Goal: Task Accomplishment & Management: Use online tool/utility

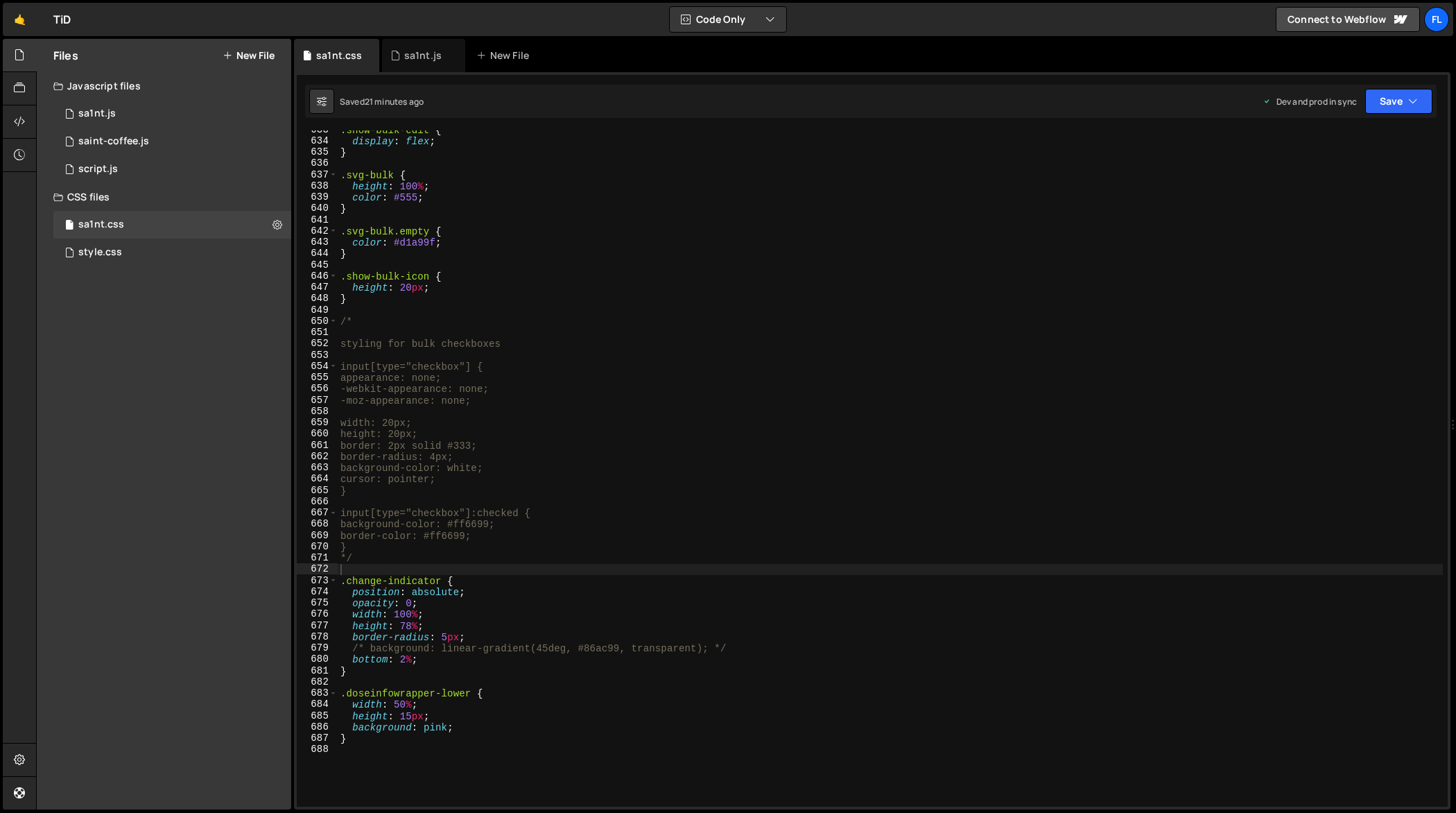
scroll to position [7151, 0]
click at [579, 336] on div ".show-bulk-edit { display : flex ; } .svg-bulk { height : 100 % ; color : #555 …" at bounding box center [891, 474] width 1106 height 700
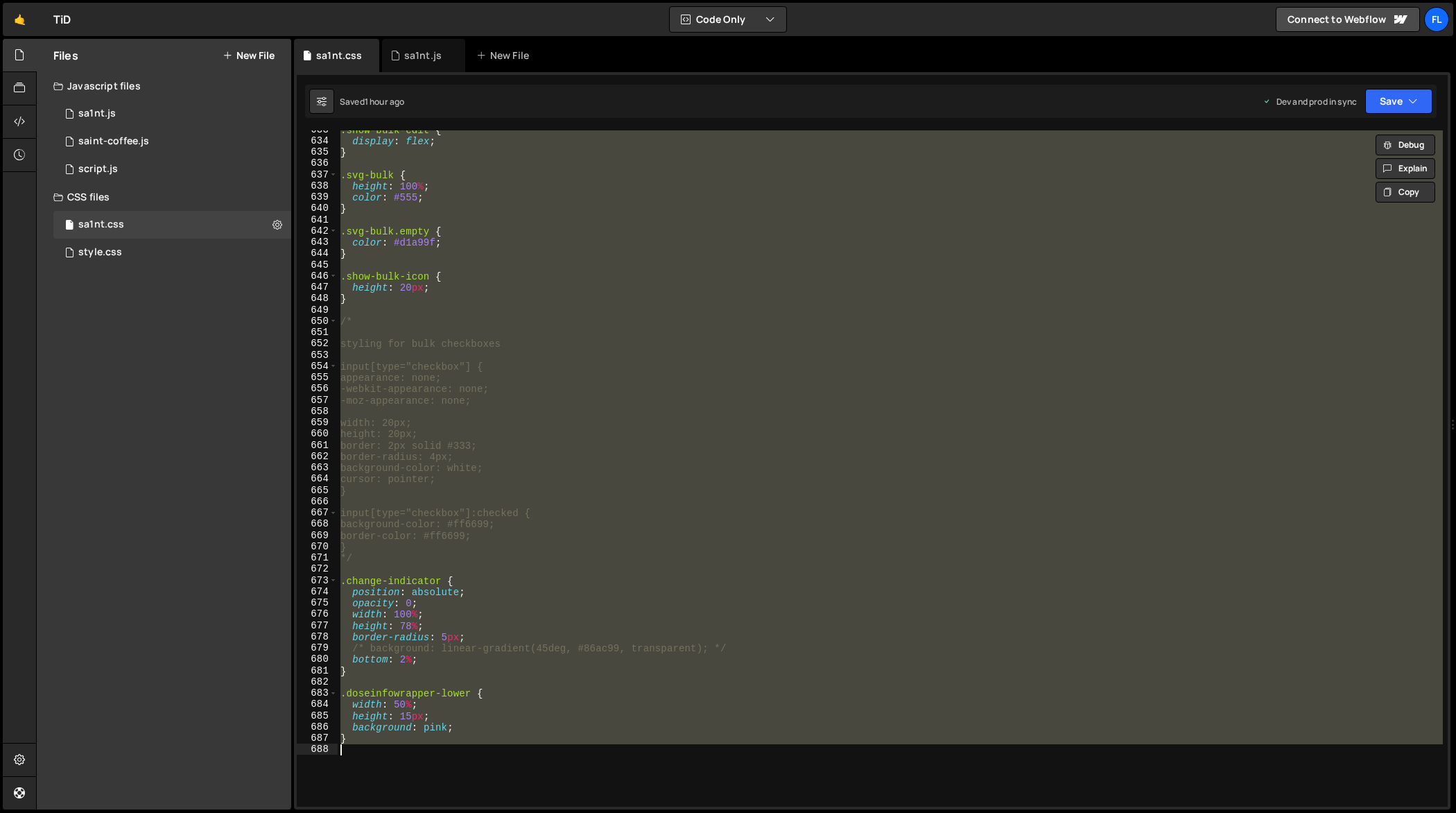
paste textarea
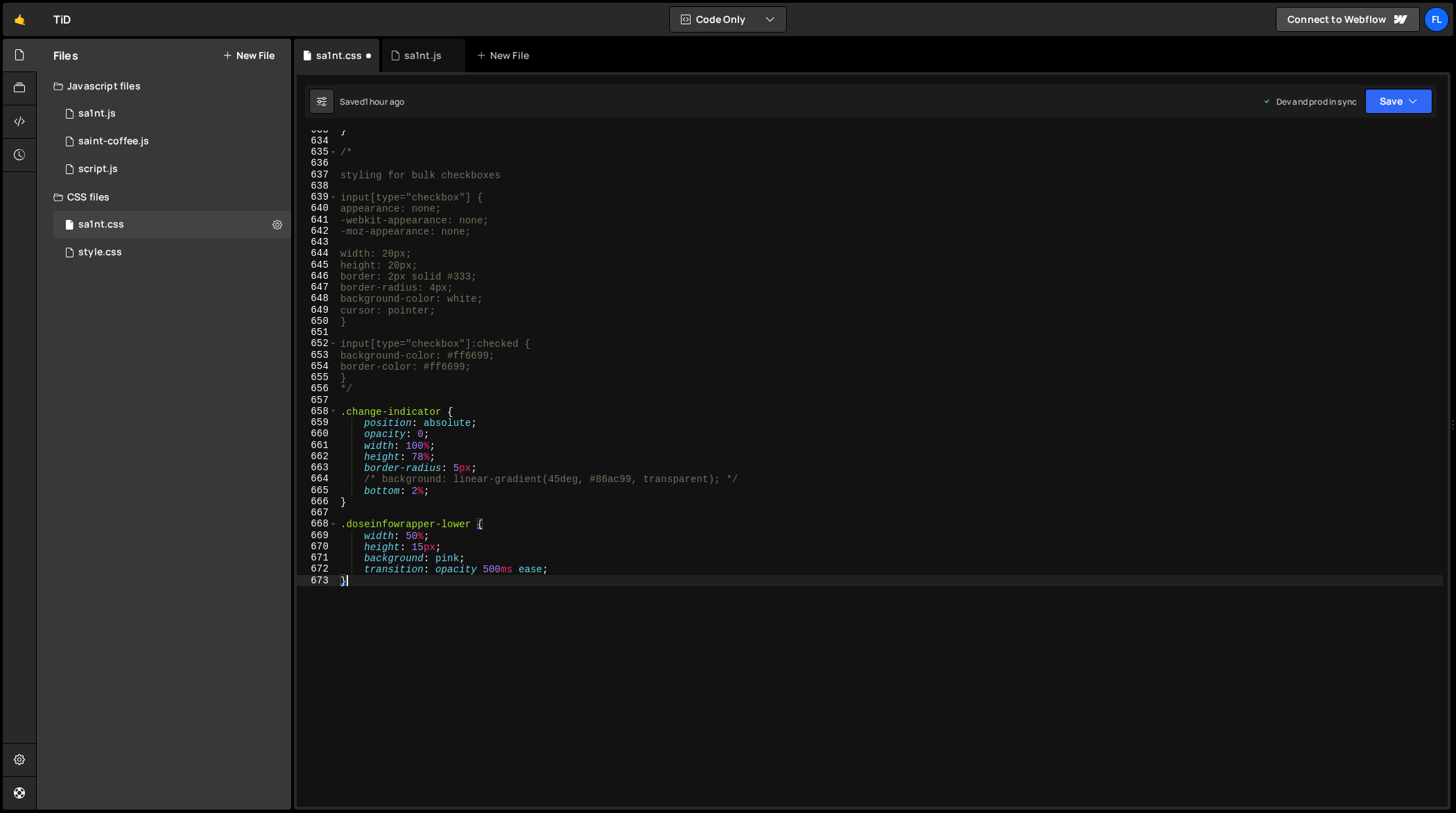
type textarea ".change-indicator {"
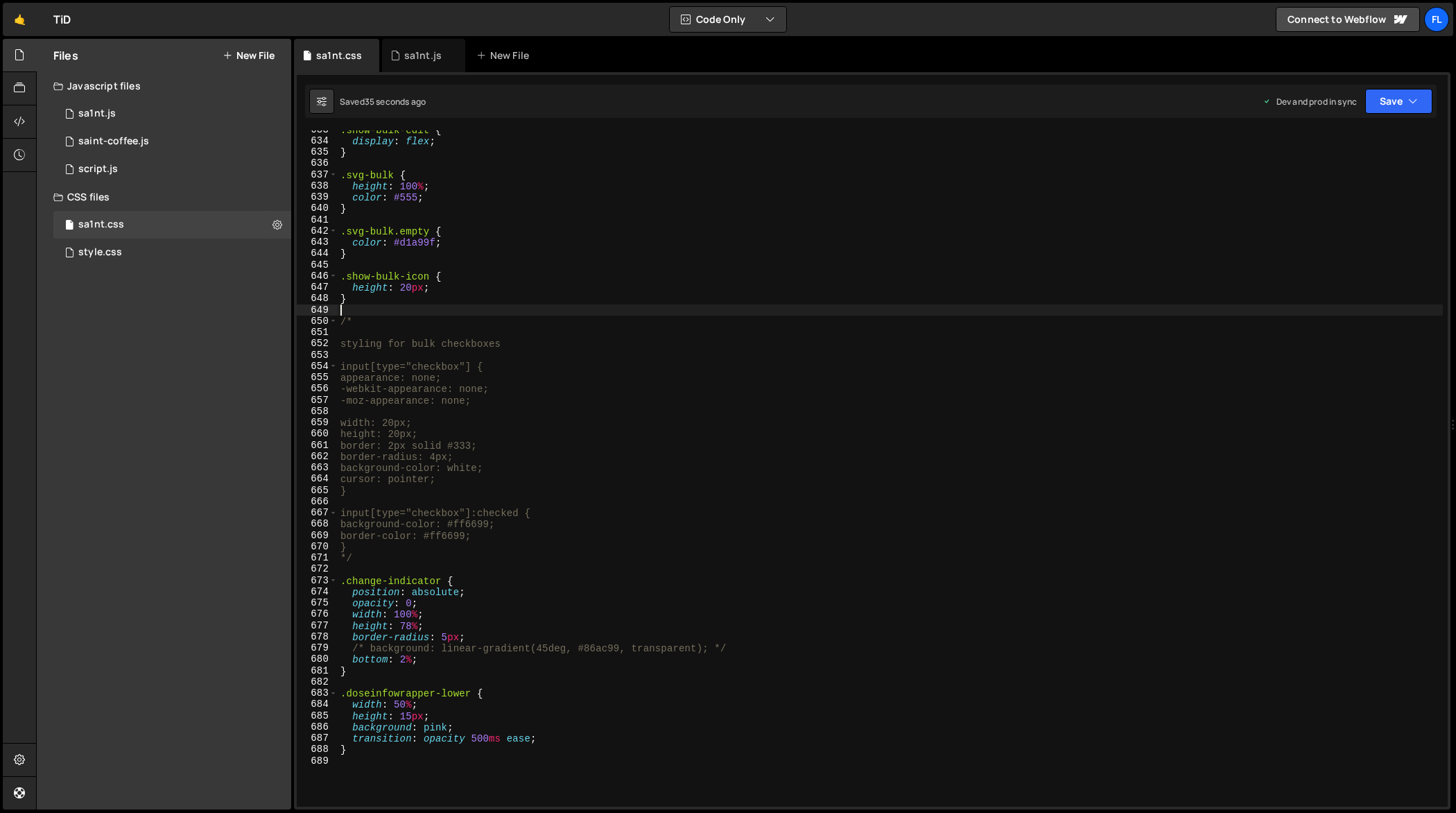
click at [960, 314] on div ".show-bulk-edit { display : flex ; } .svg-bulk { height : 100 % ; color : #555 …" at bounding box center [891, 474] width 1106 height 700
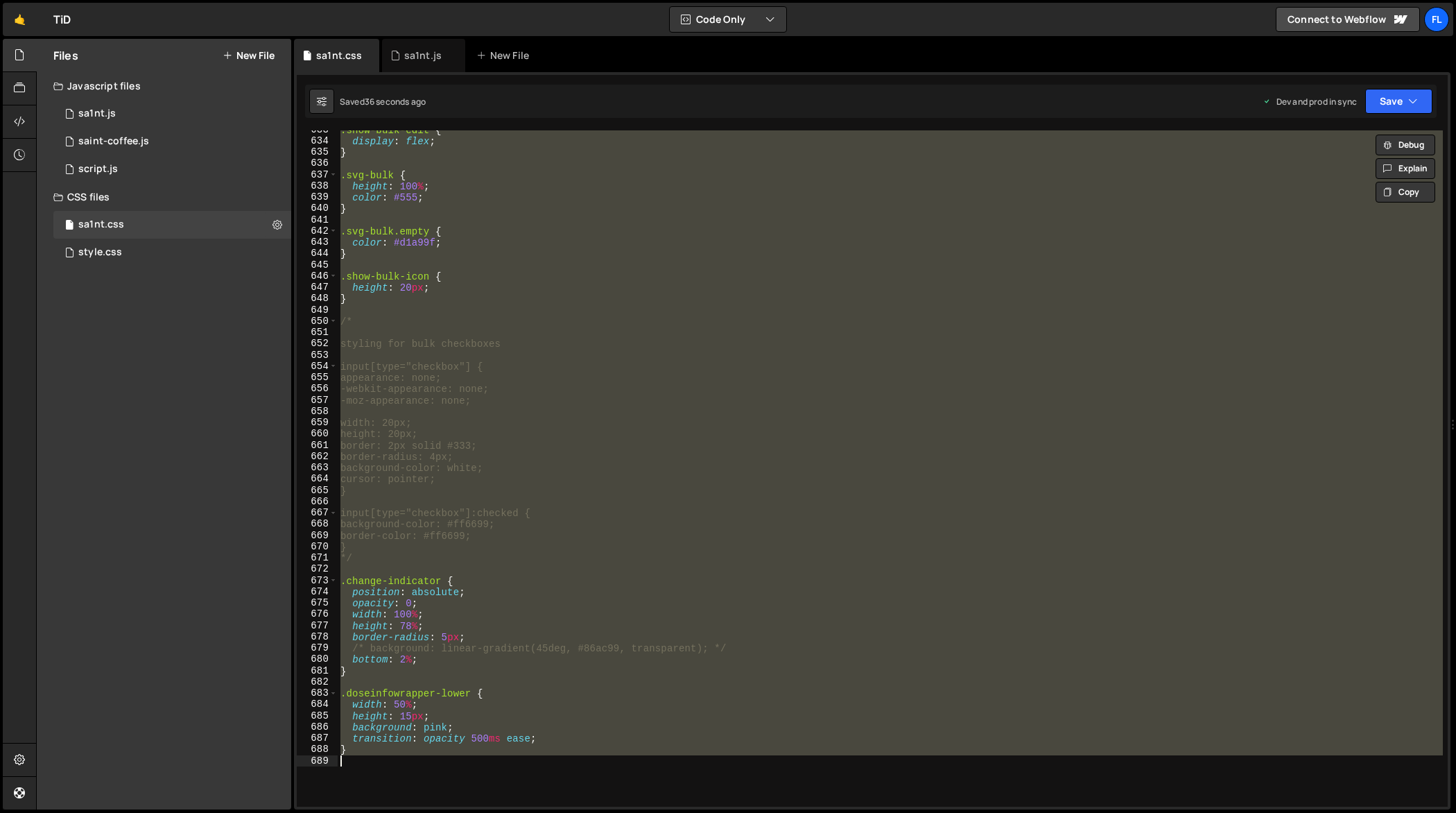
paste textarea
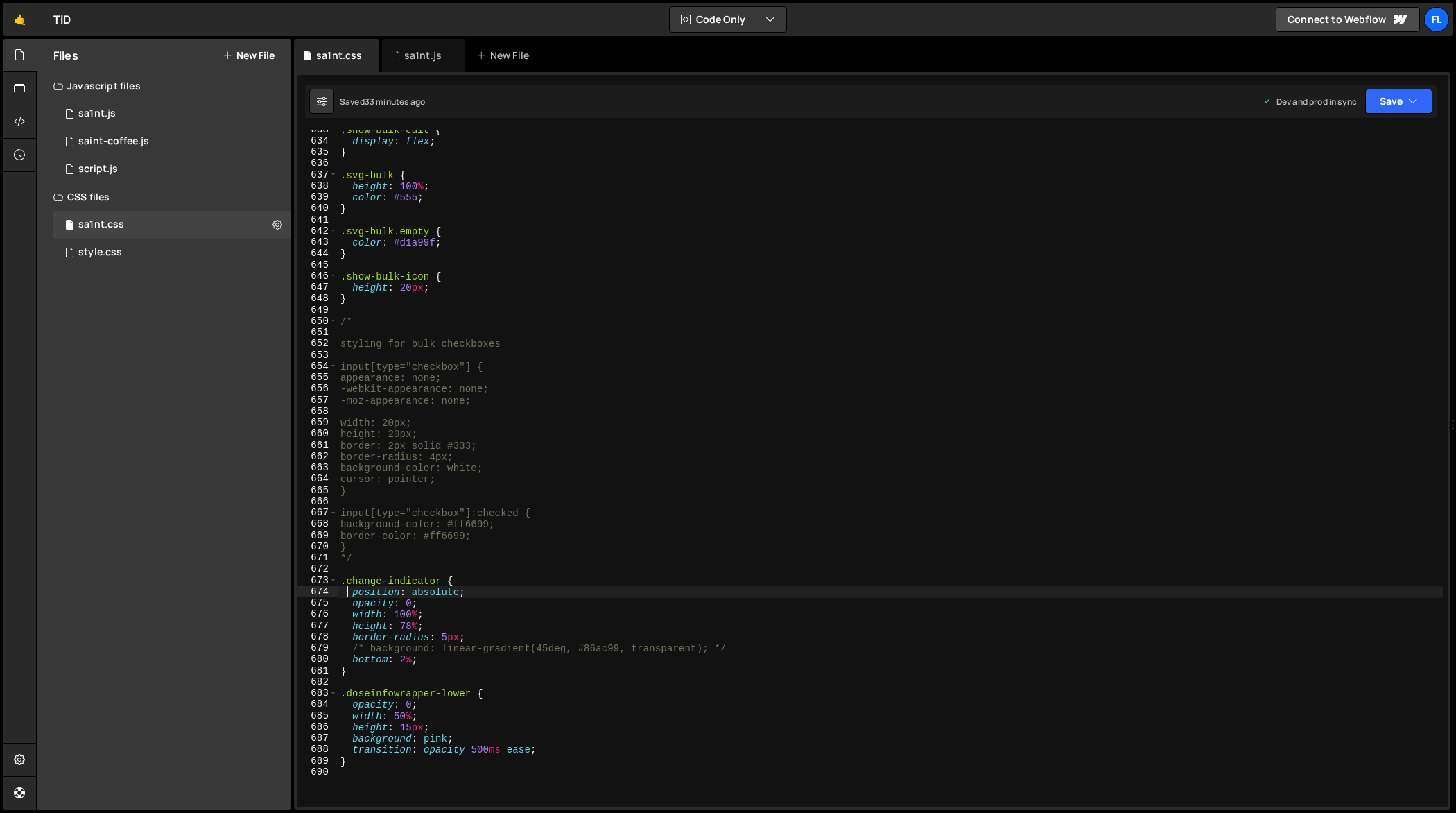
click at [629, 422] on div ".show-bulk-edit { display : flex ; } .svg-bulk { height : 100 % ; color : #555 …" at bounding box center [891, 474] width 1106 height 700
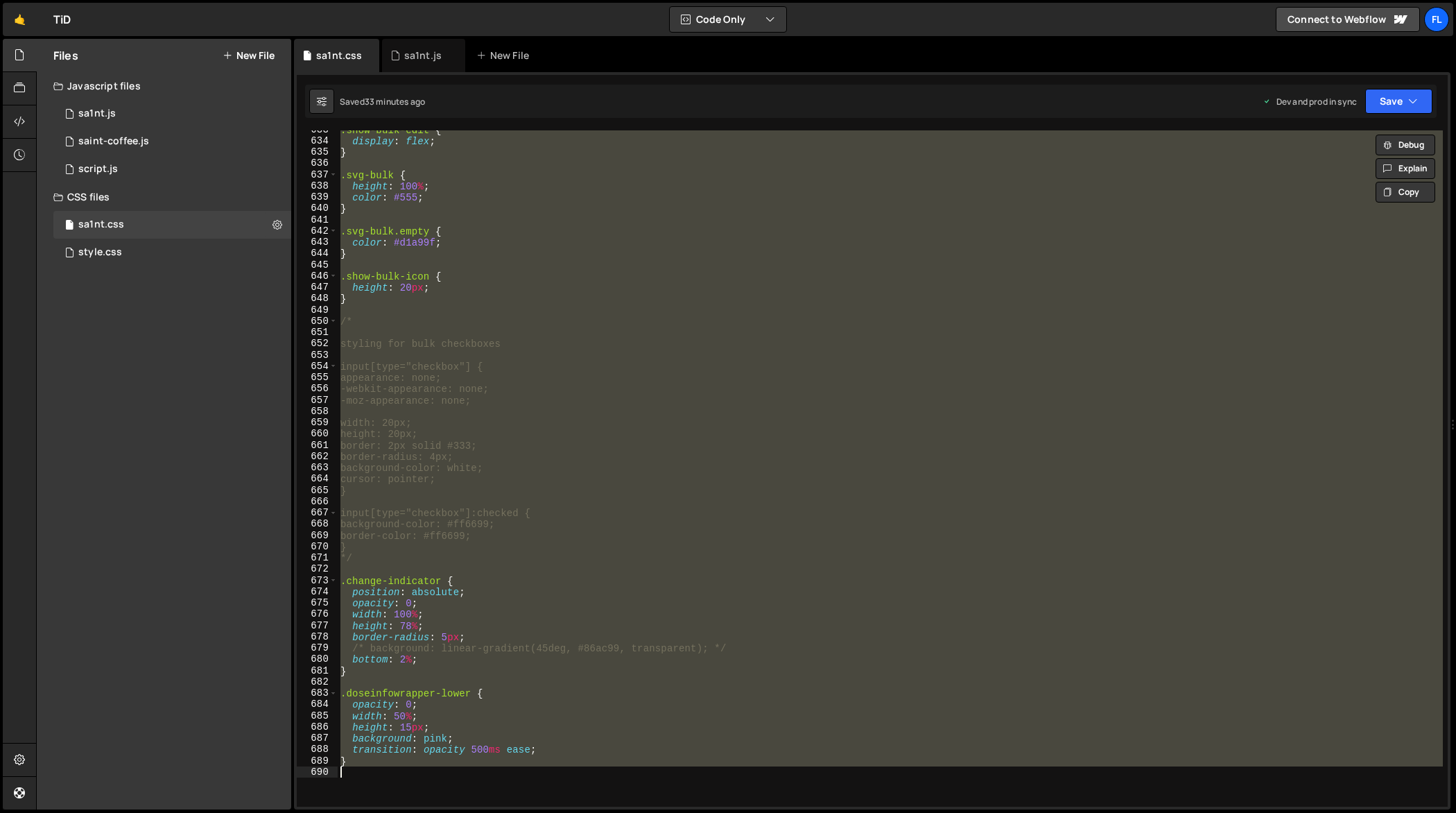
paste textarea
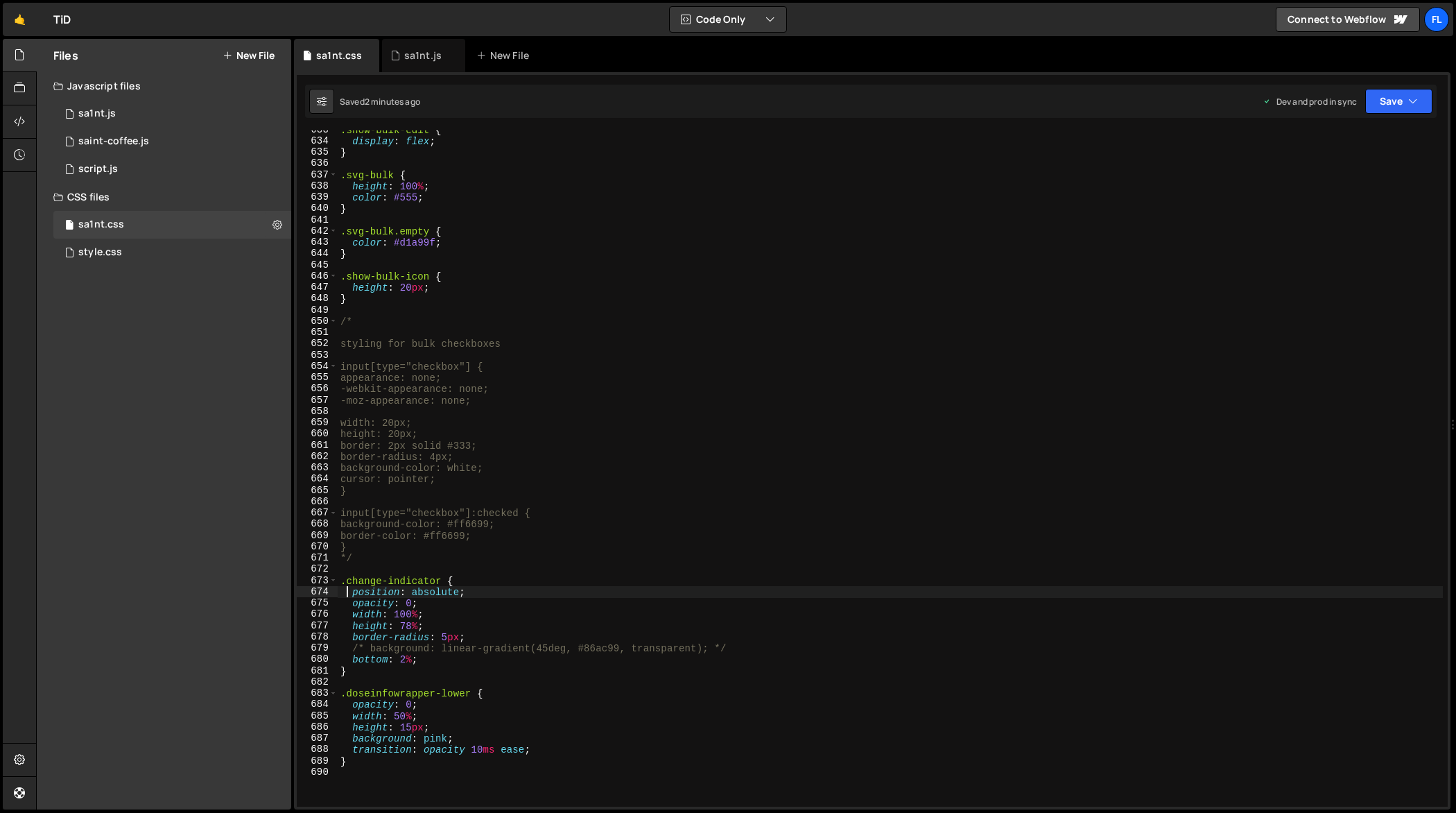
click at [820, 477] on div ".show-bulk-edit { display : flex ; } .svg-bulk { height : 100 % ; color : #555 …" at bounding box center [891, 474] width 1106 height 700
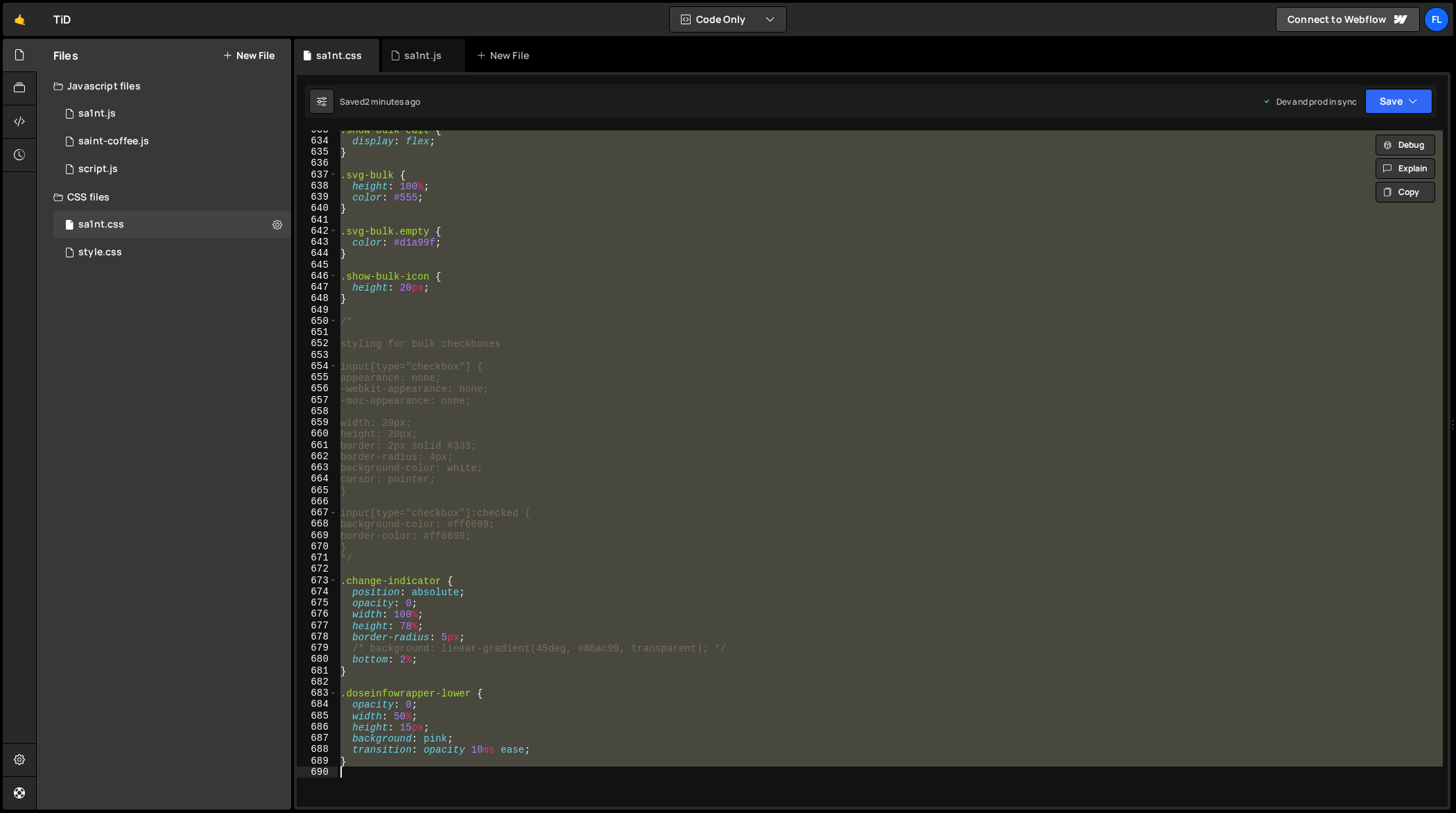
paste textarea
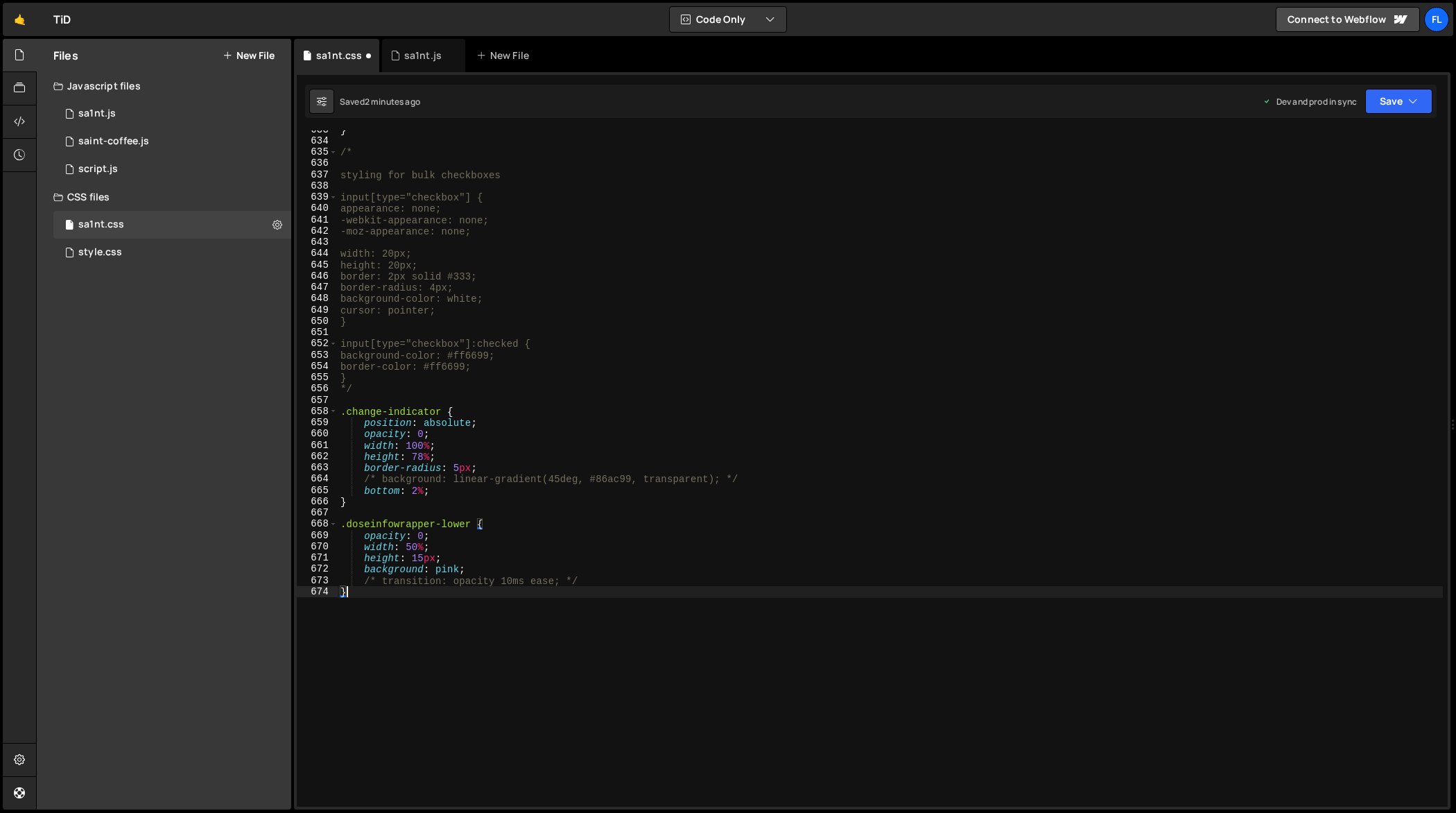
type textarea "position: absolute;"
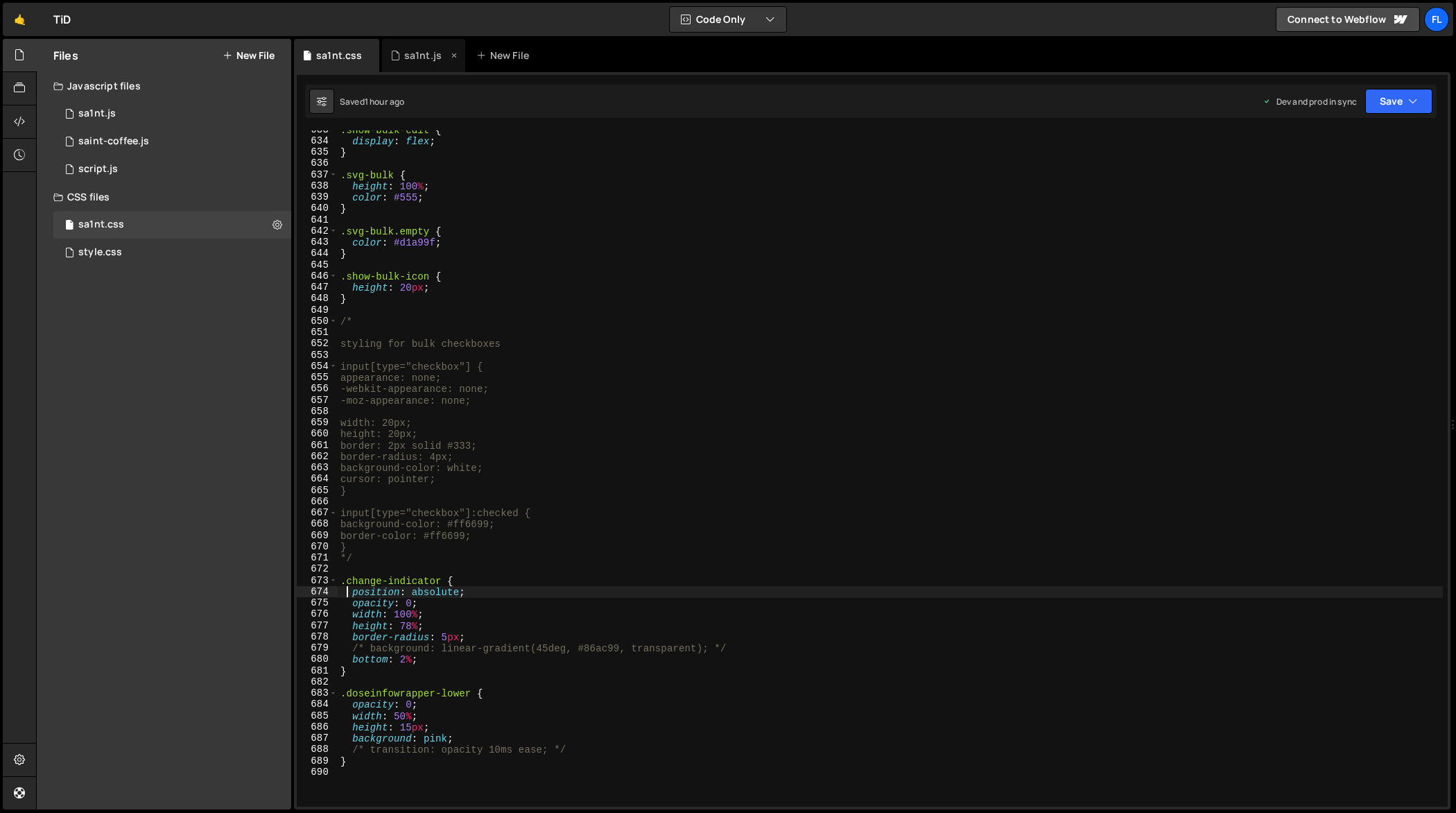
click at [426, 47] on div "sa1nt.js" at bounding box center [423, 55] width 84 height 33
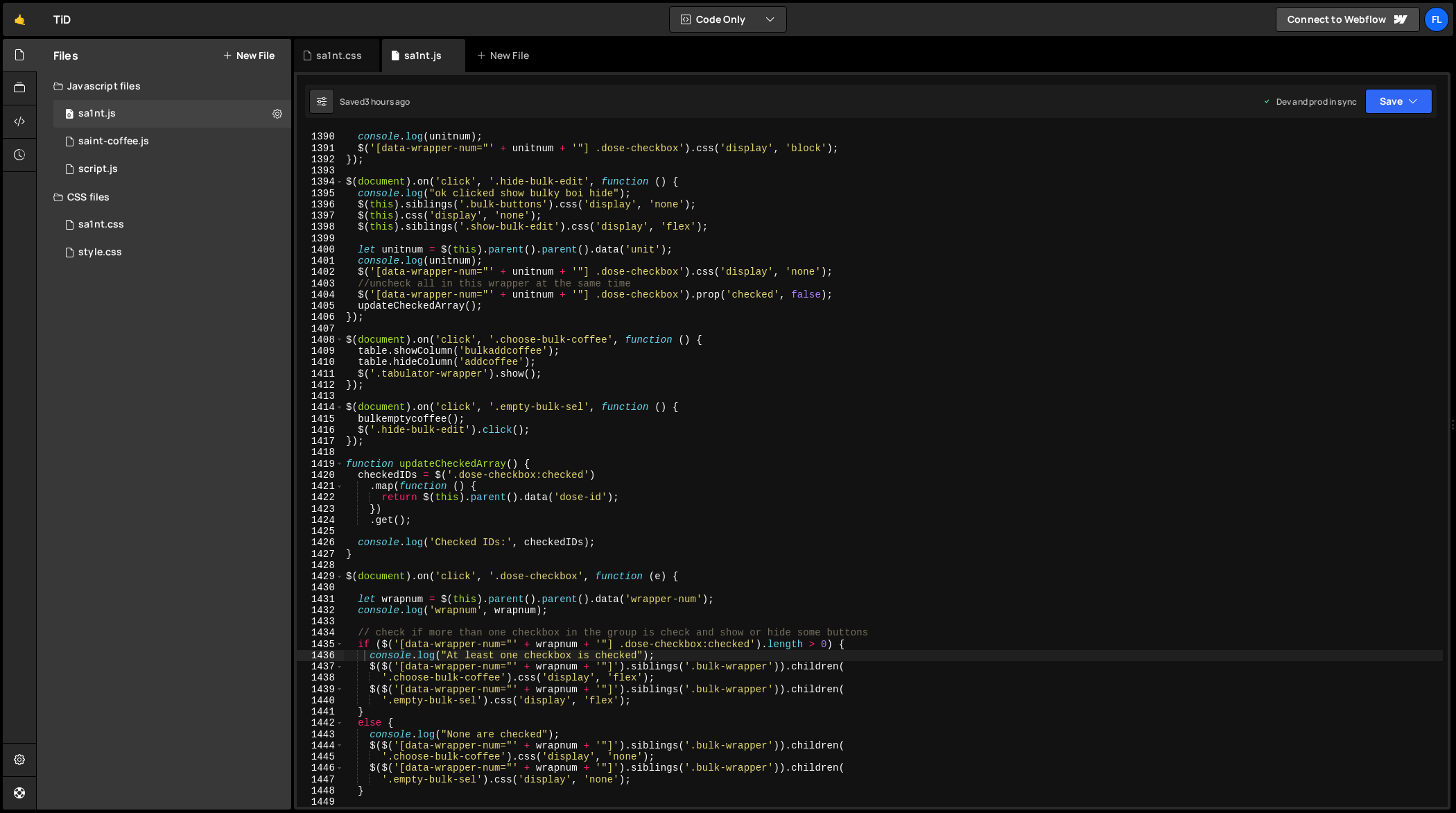
click at [527, 321] on div "let unitnum = $ ( this ) . parent ( ) . parent ( ) . data ( 'unit' ) ; console …" at bounding box center [894, 470] width 1100 height 700
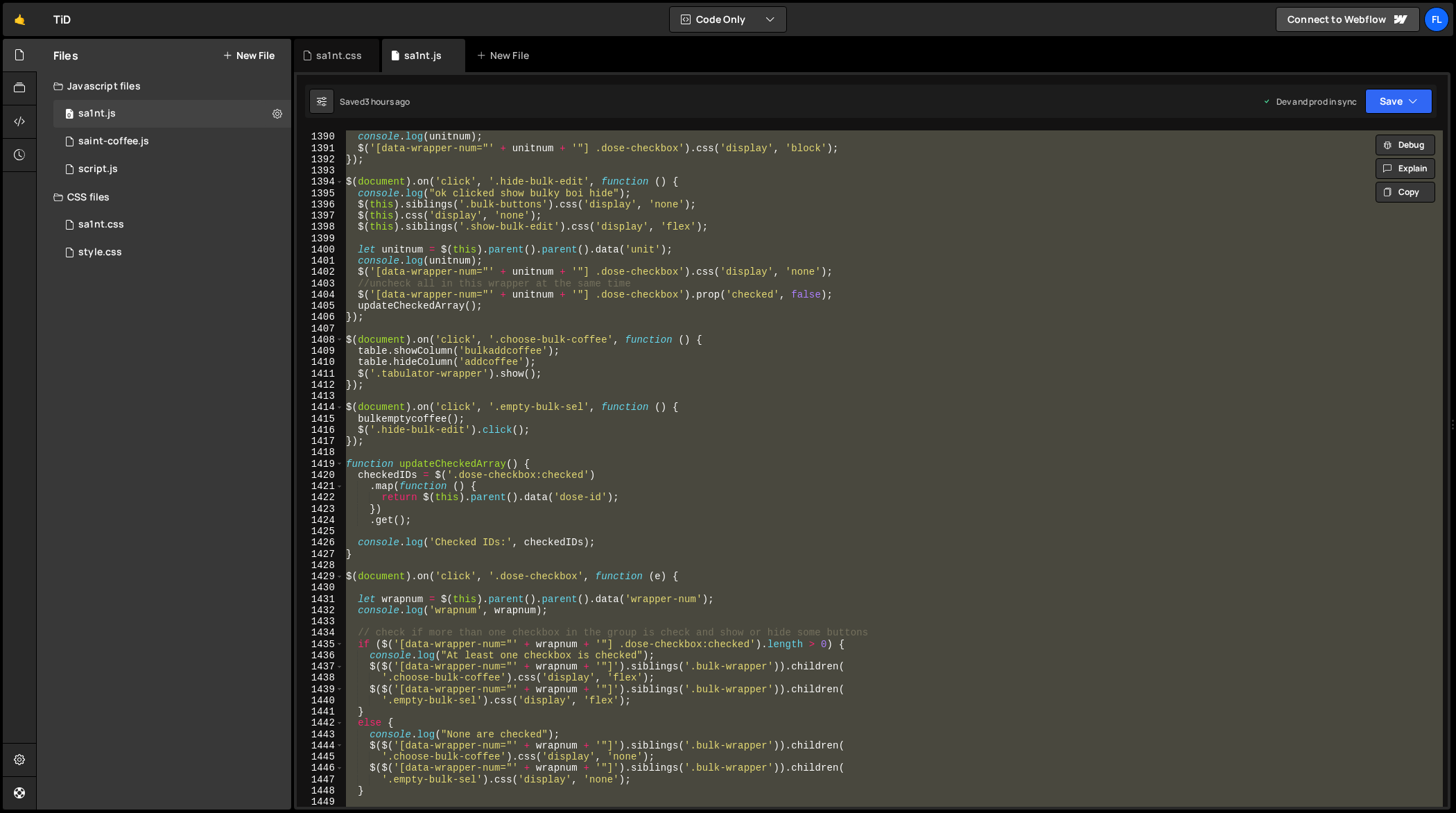
paste textarea
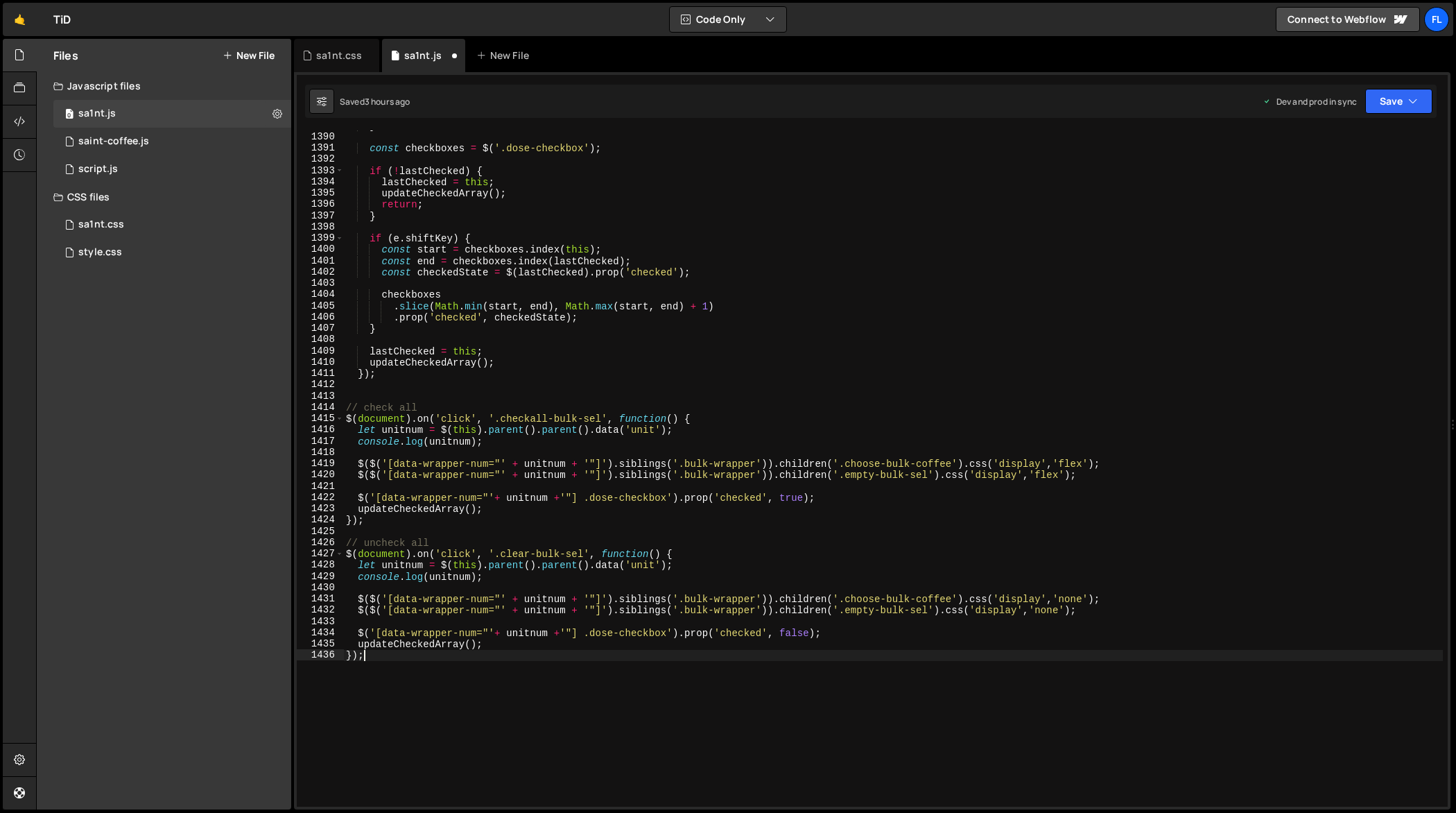
scroll to position [15944, 0]
type textarea "console.log("At least one checkbox is checked");"
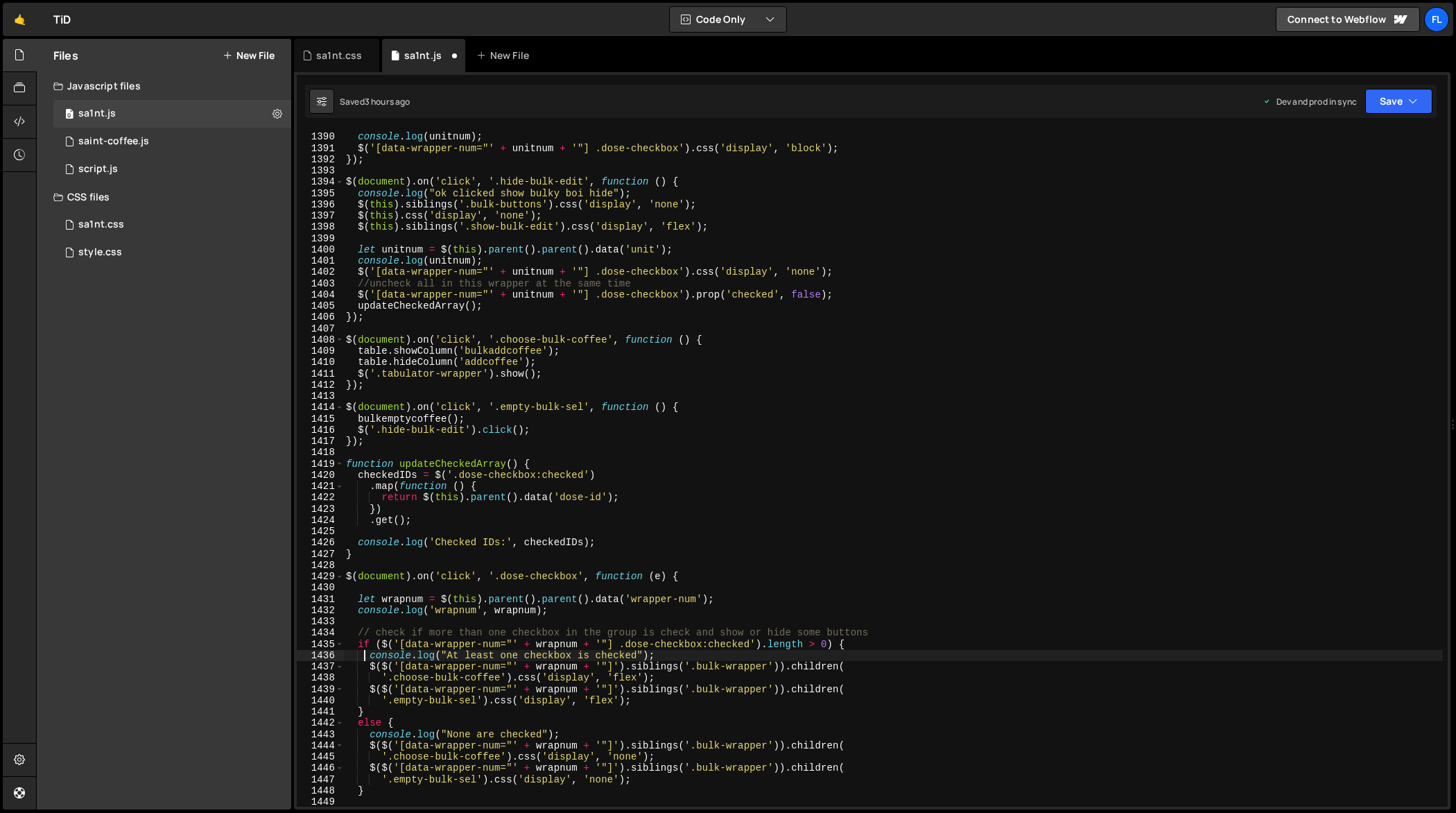
scroll to position [15832, 0]
click at [327, 64] on div "sa1nt.css" at bounding box center [336, 55] width 85 height 33
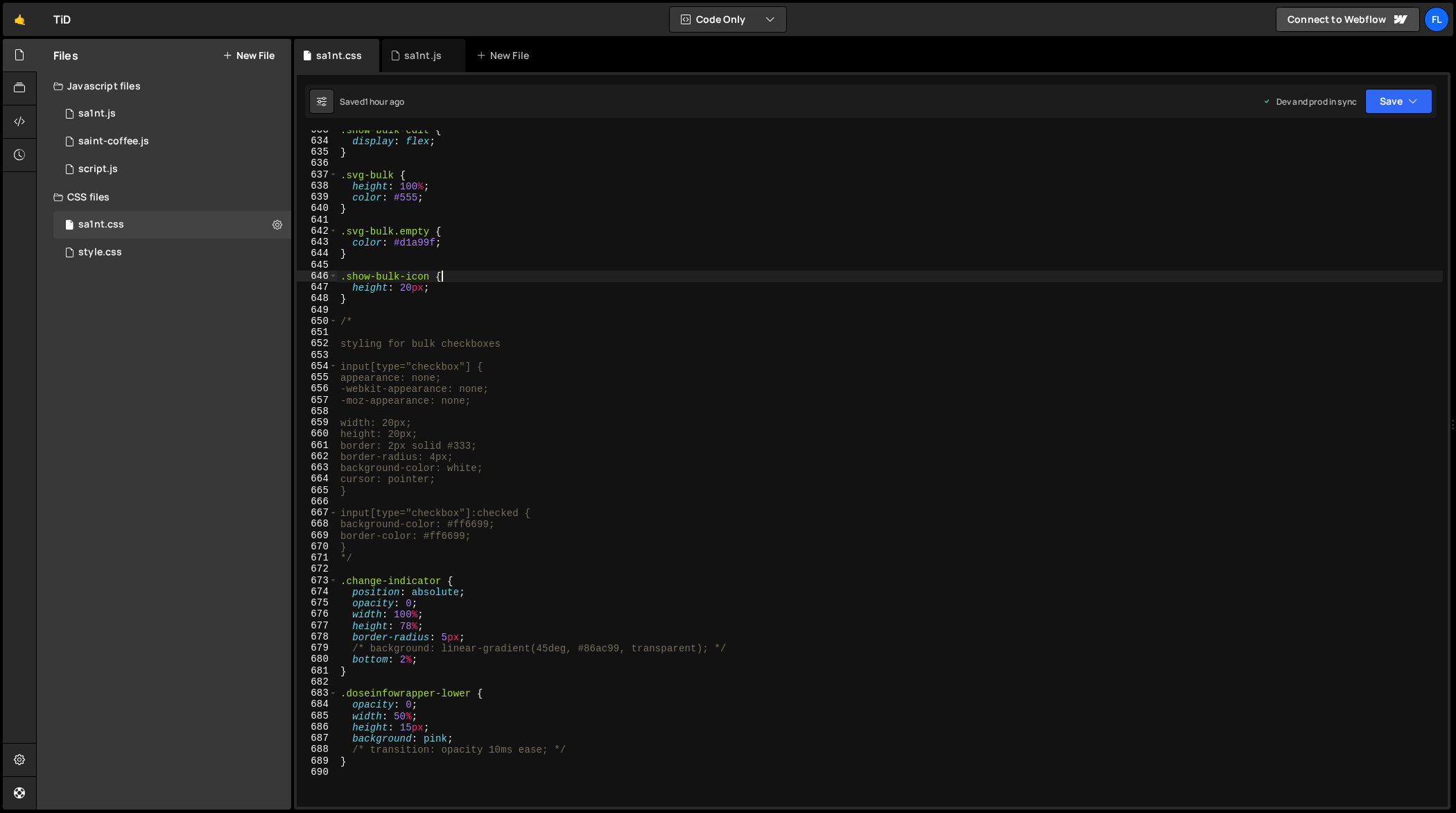
click at [576, 277] on div ".show-bulk-edit { display : flex ; } .svg-bulk { height : 100 % ; color : #555 …" at bounding box center [891, 474] width 1106 height 700
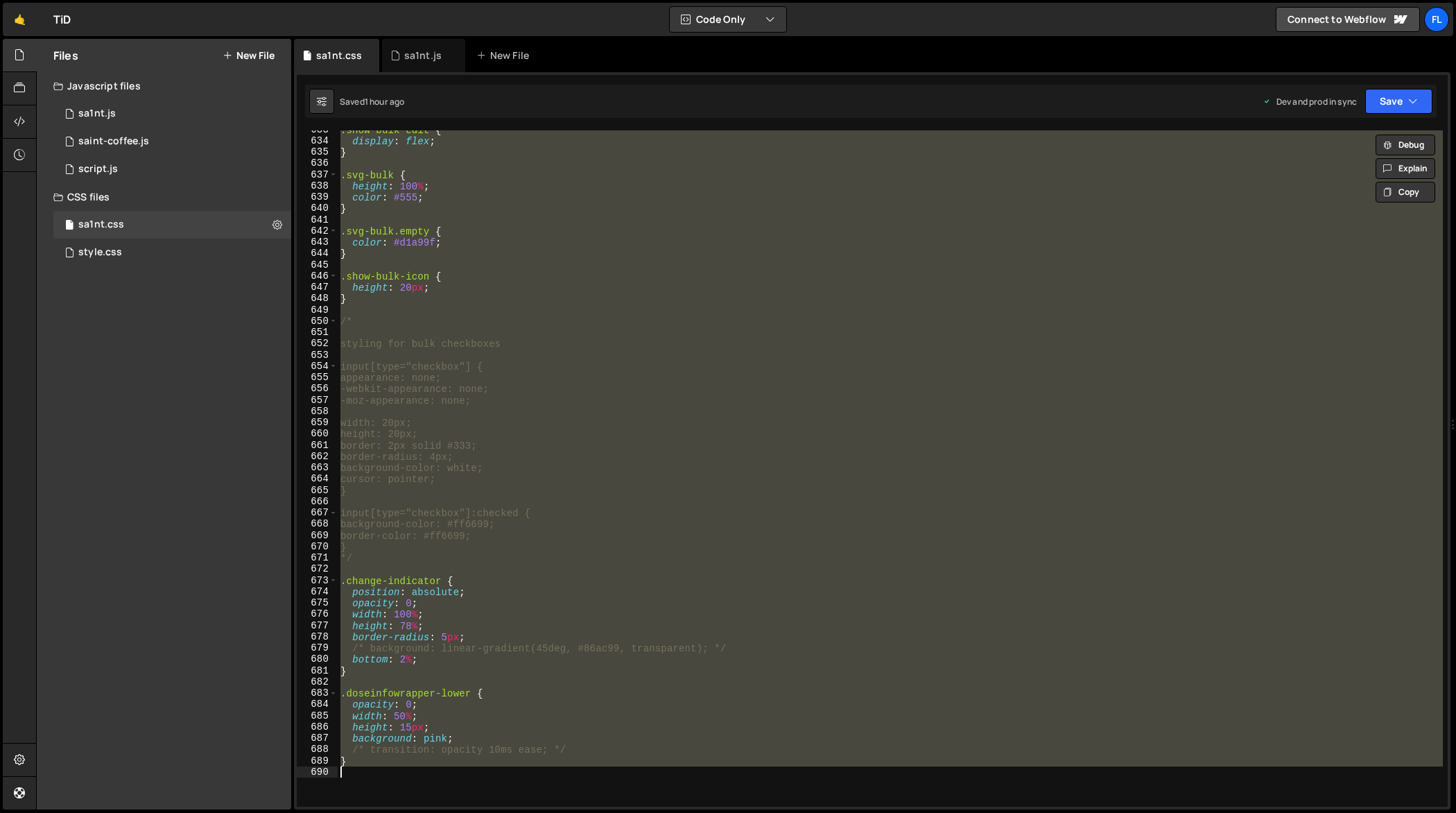
paste textarea "*/"
type textarea "} */"
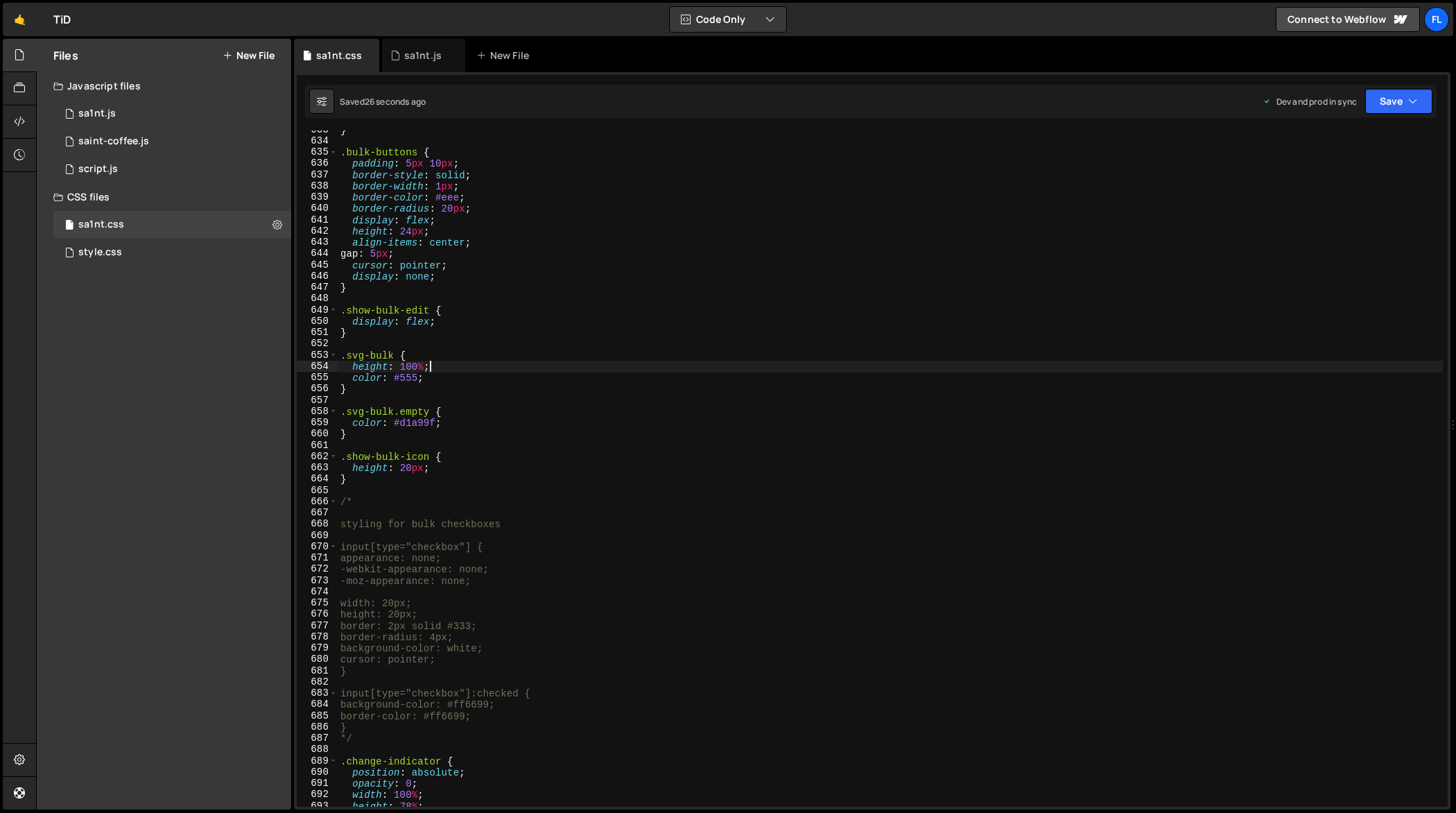
click at [931, 369] on div "} .bulk-buttons { padding : 5 px 10 px ; border-style : solid ; border-width : …" at bounding box center [891, 474] width 1106 height 700
type textarea "height: 100%;"
click at [398, 55] on icon at bounding box center [395, 55] width 10 height 14
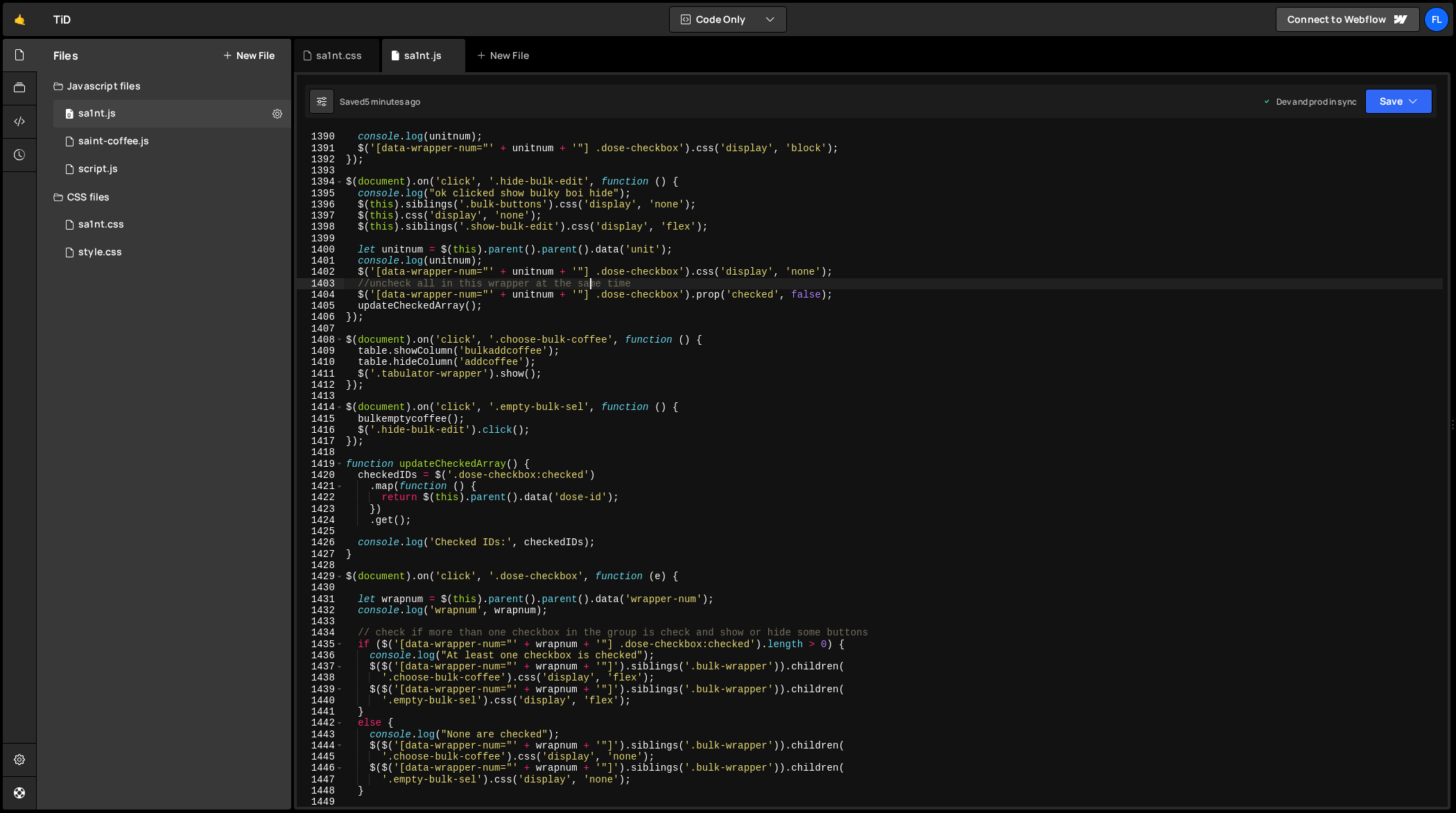
click at [591, 278] on div "let unitnum = $ ( this ) . parent ( ) . parent ( ) . data ( 'unit' ) ; console …" at bounding box center [894, 470] width 1100 height 700
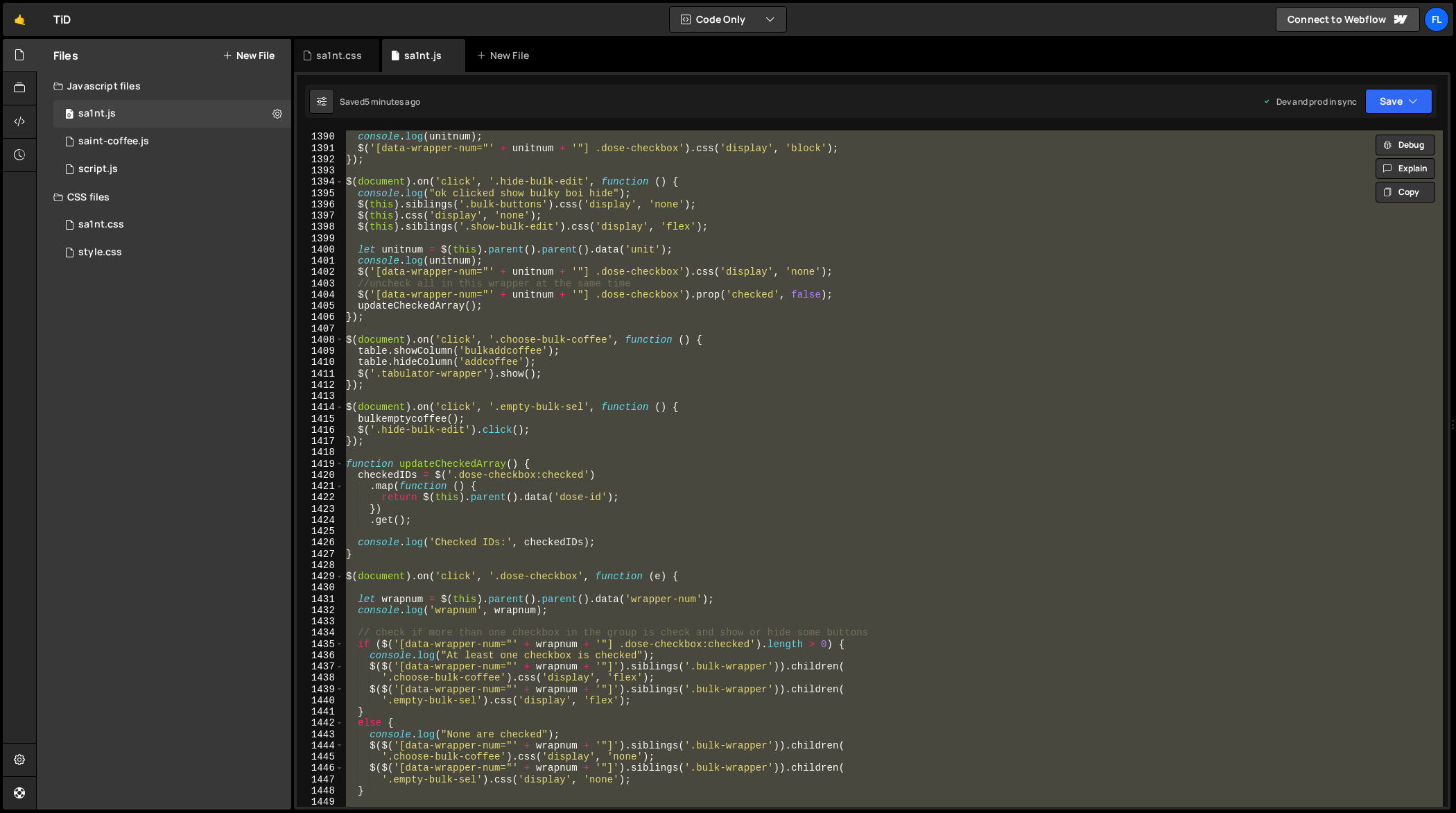
paste textarea
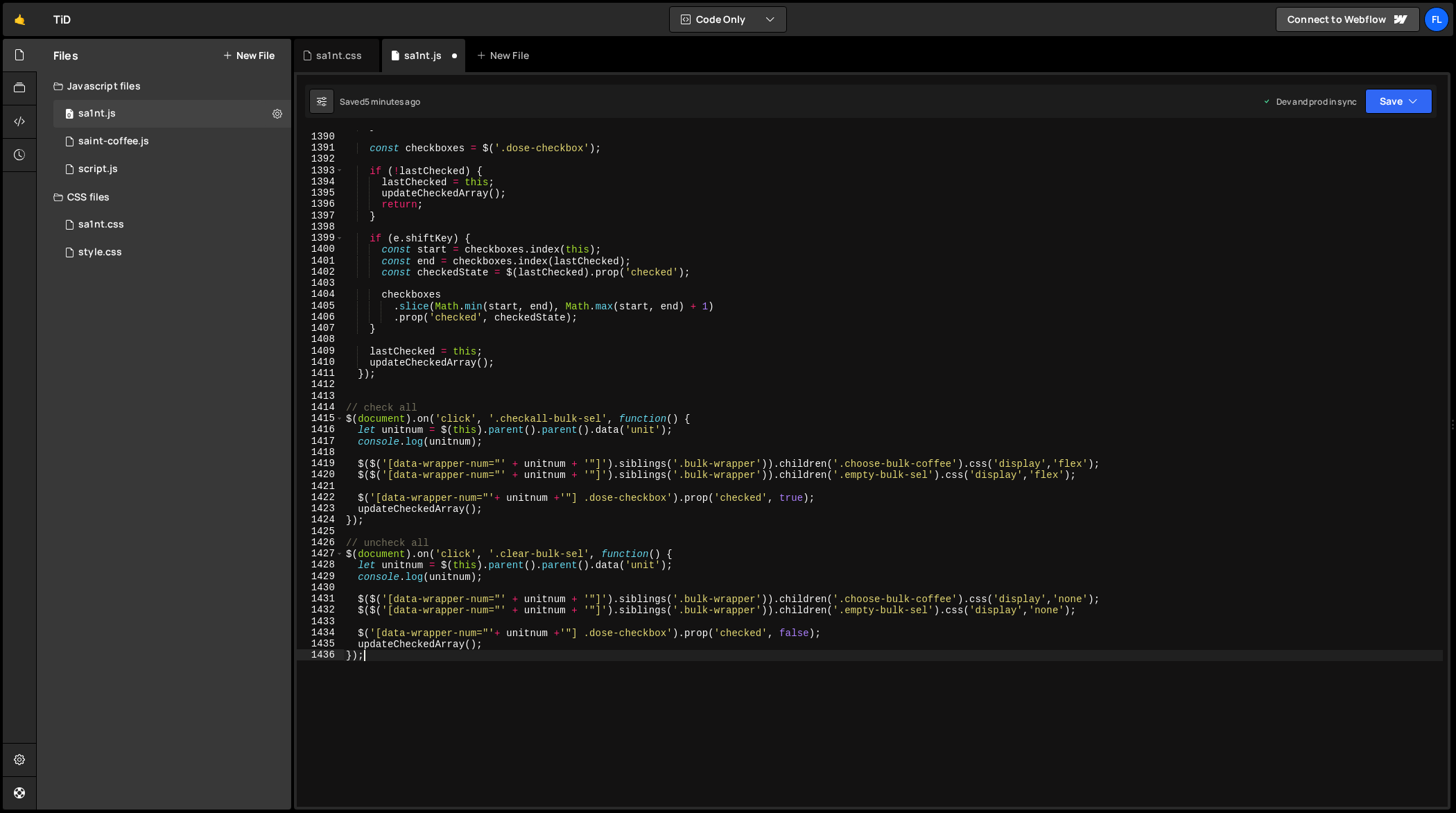
scroll to position [15944, 0]
type textarea "console.log("At least one checkbox is checked");"
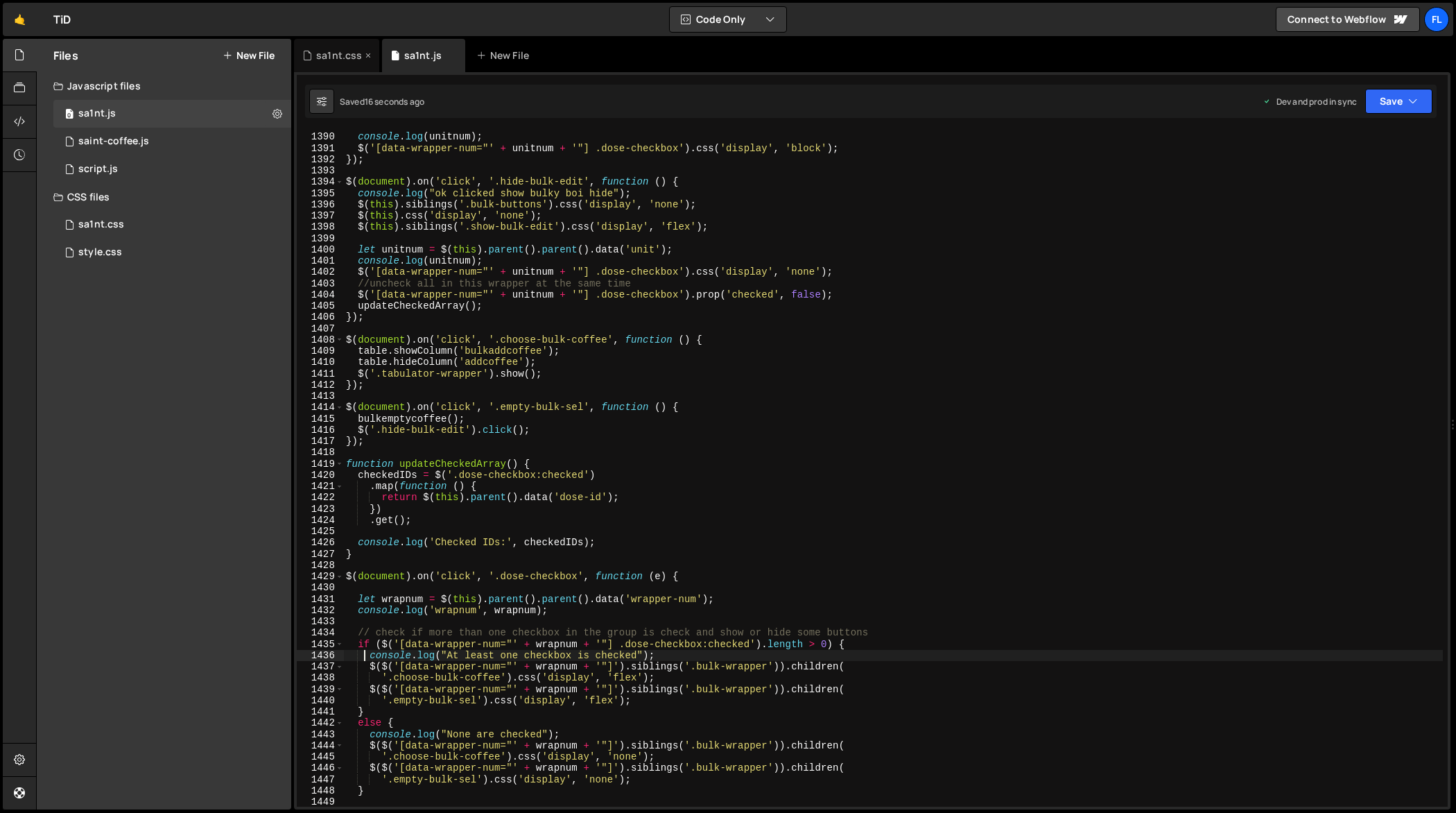
click at [335, 58] on div "sa1nt.css" at bounding box center [339, 55] width 46 height 14
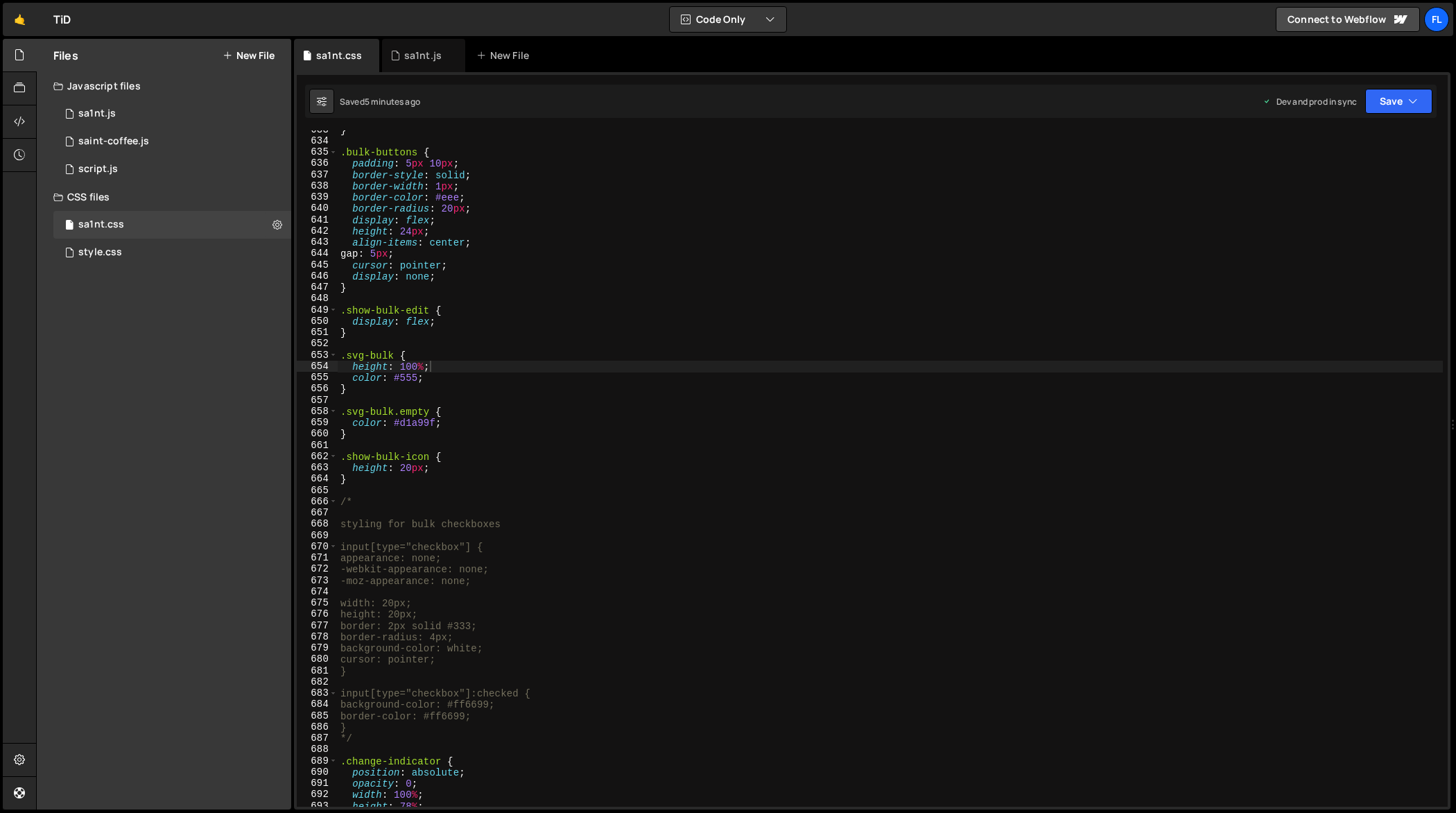
click at [471, 198] on div "} .bulk-buttons { padding : 5 px 10 px ; border-style : solid ; border-width : …" at bounding box center [891, 474] width 1106 height 700
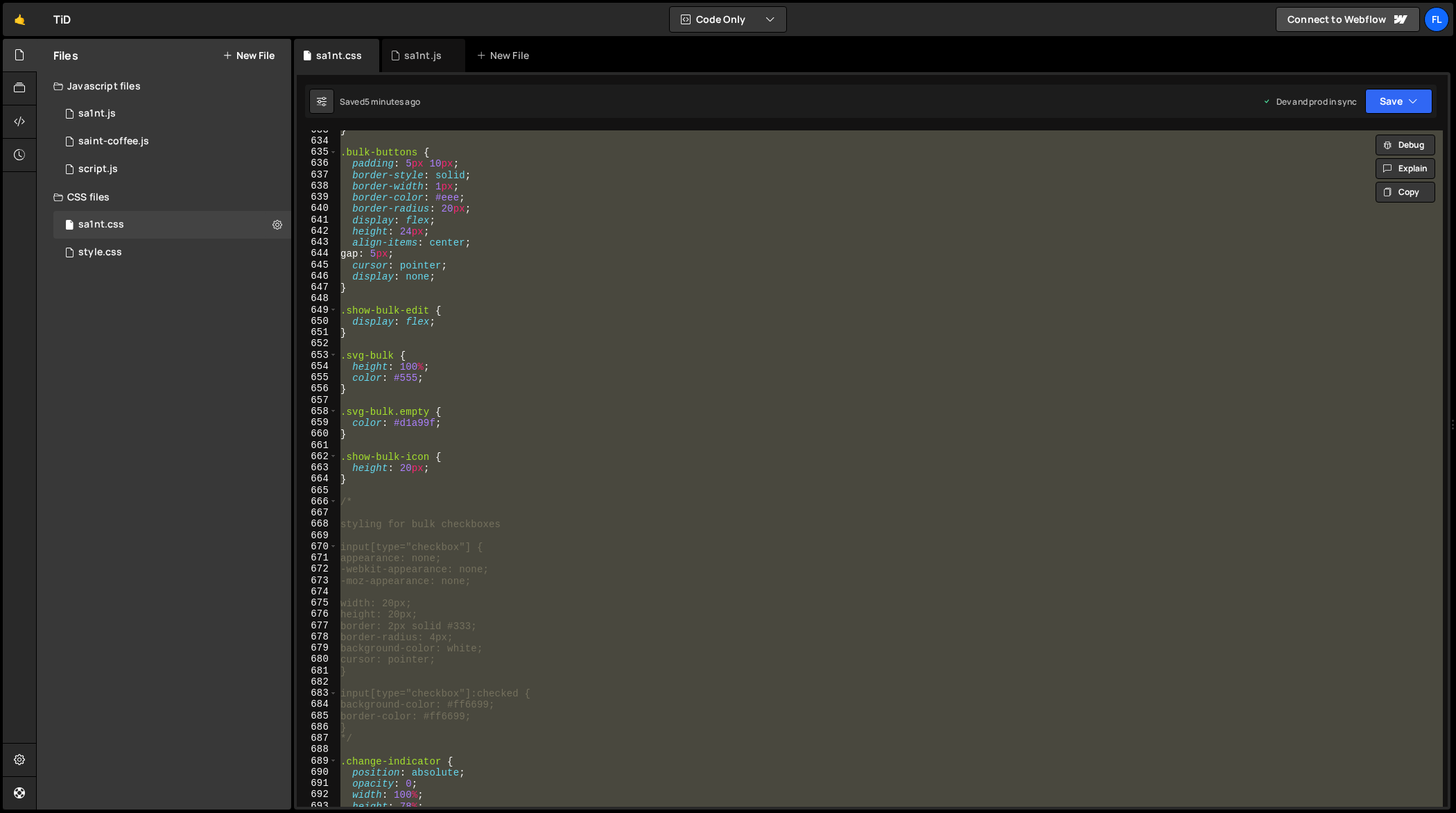
paste textarea
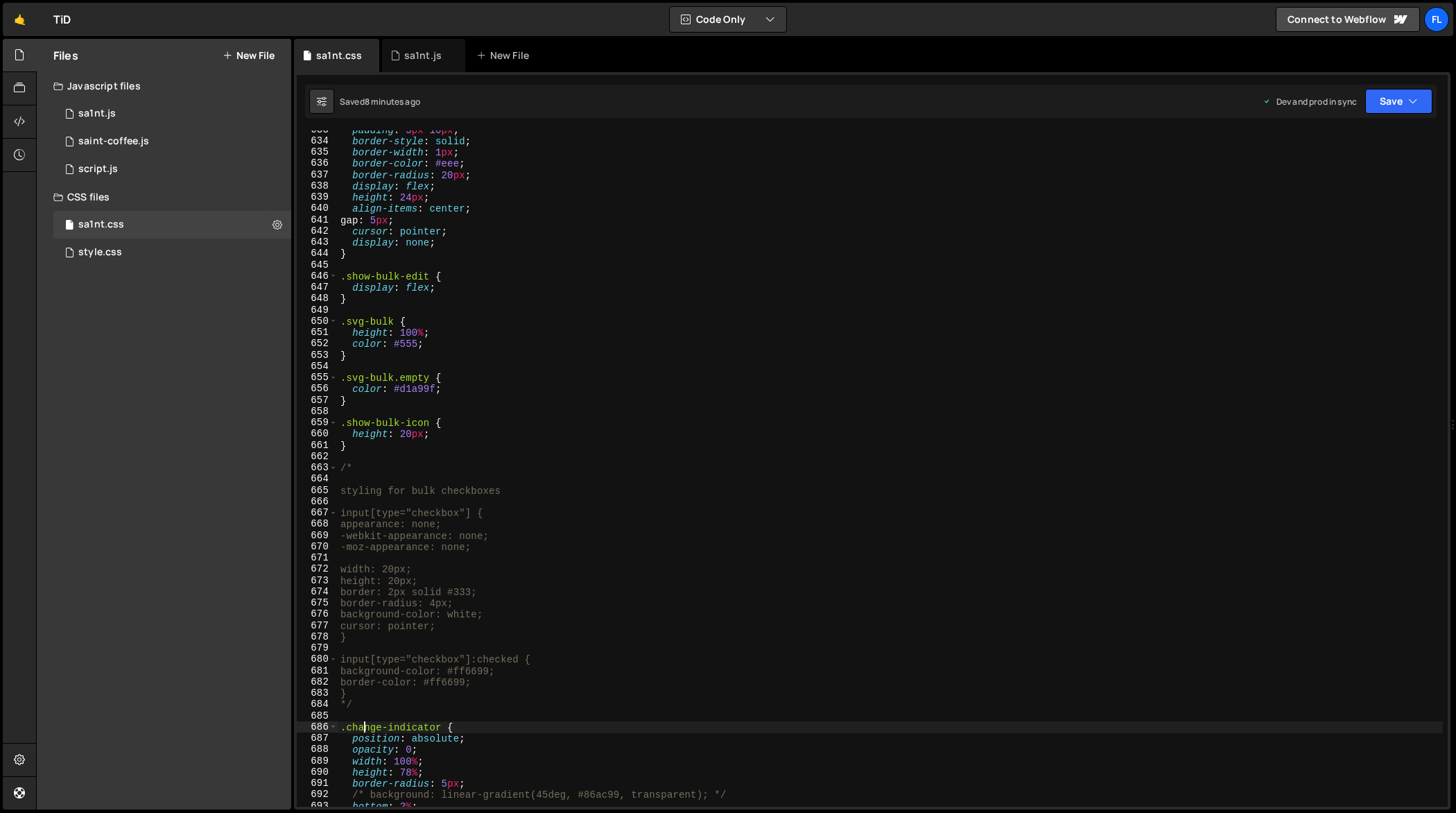
click at [810, 254] on div "padding : 5 px 10 px ; border-style : solid ; border-width : 1 px ; border-colo…" at bounding box center [891, 474] width 1106 height 700
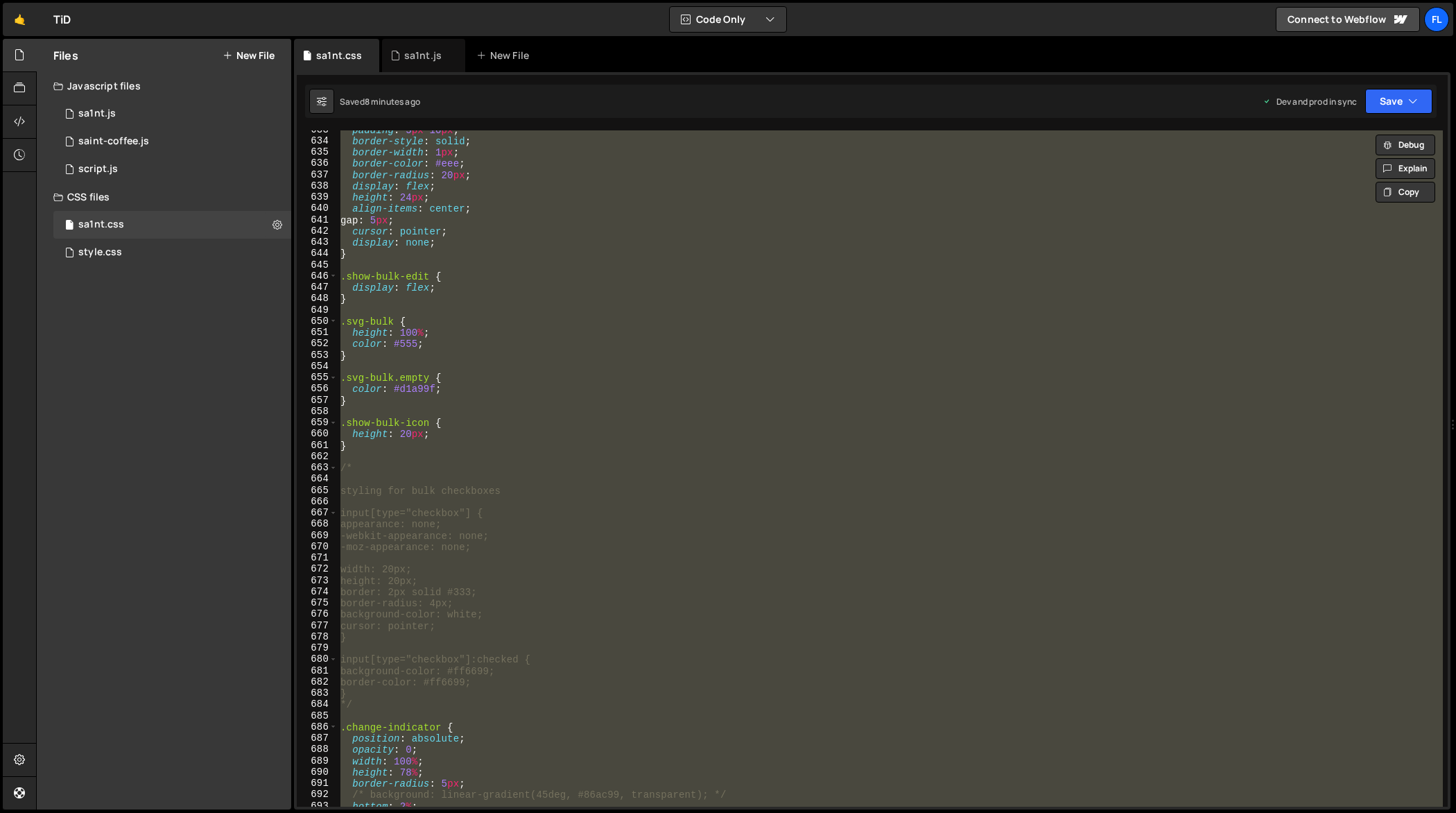
paste textarea
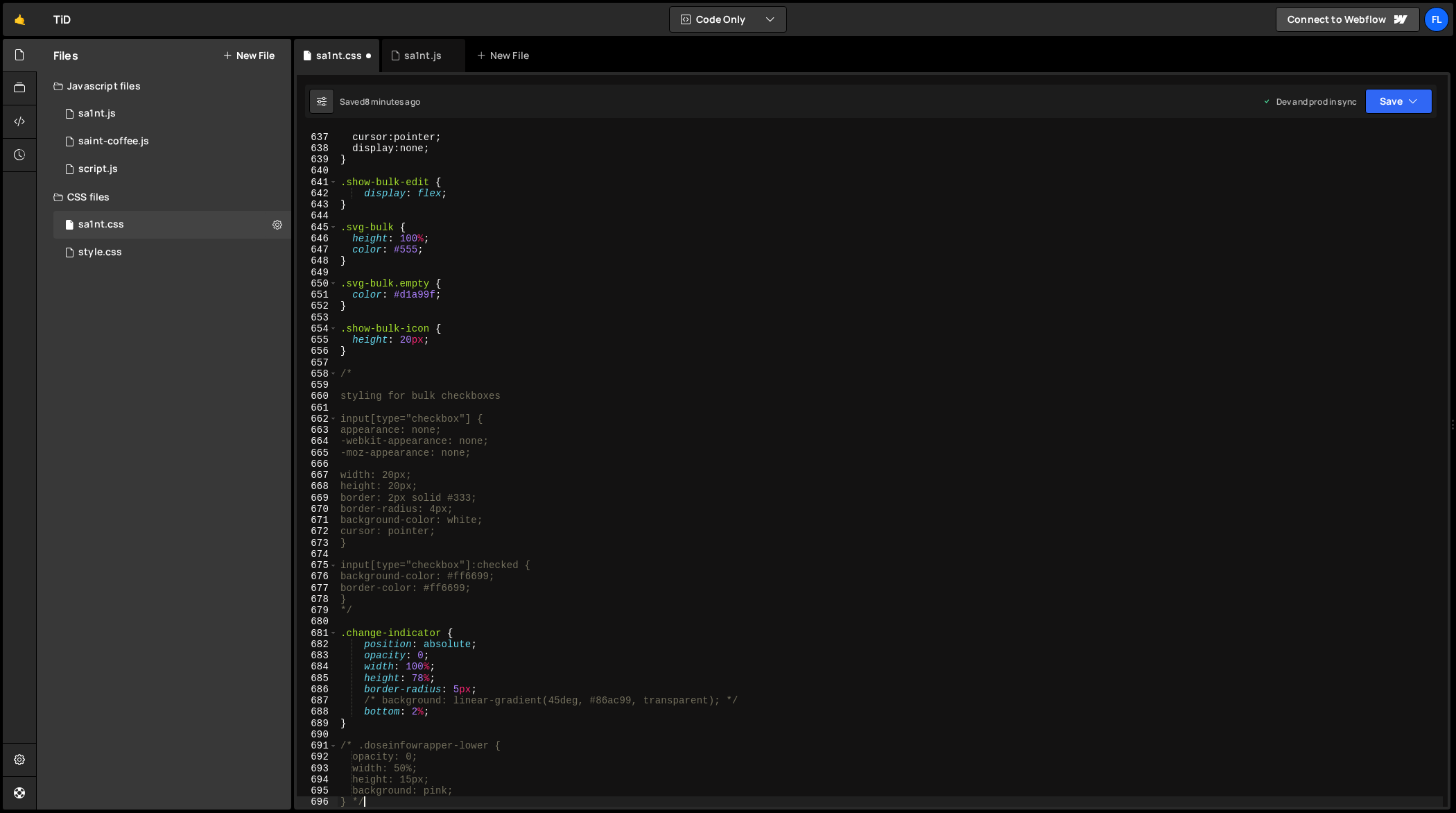
scroll to position [7188, 0]
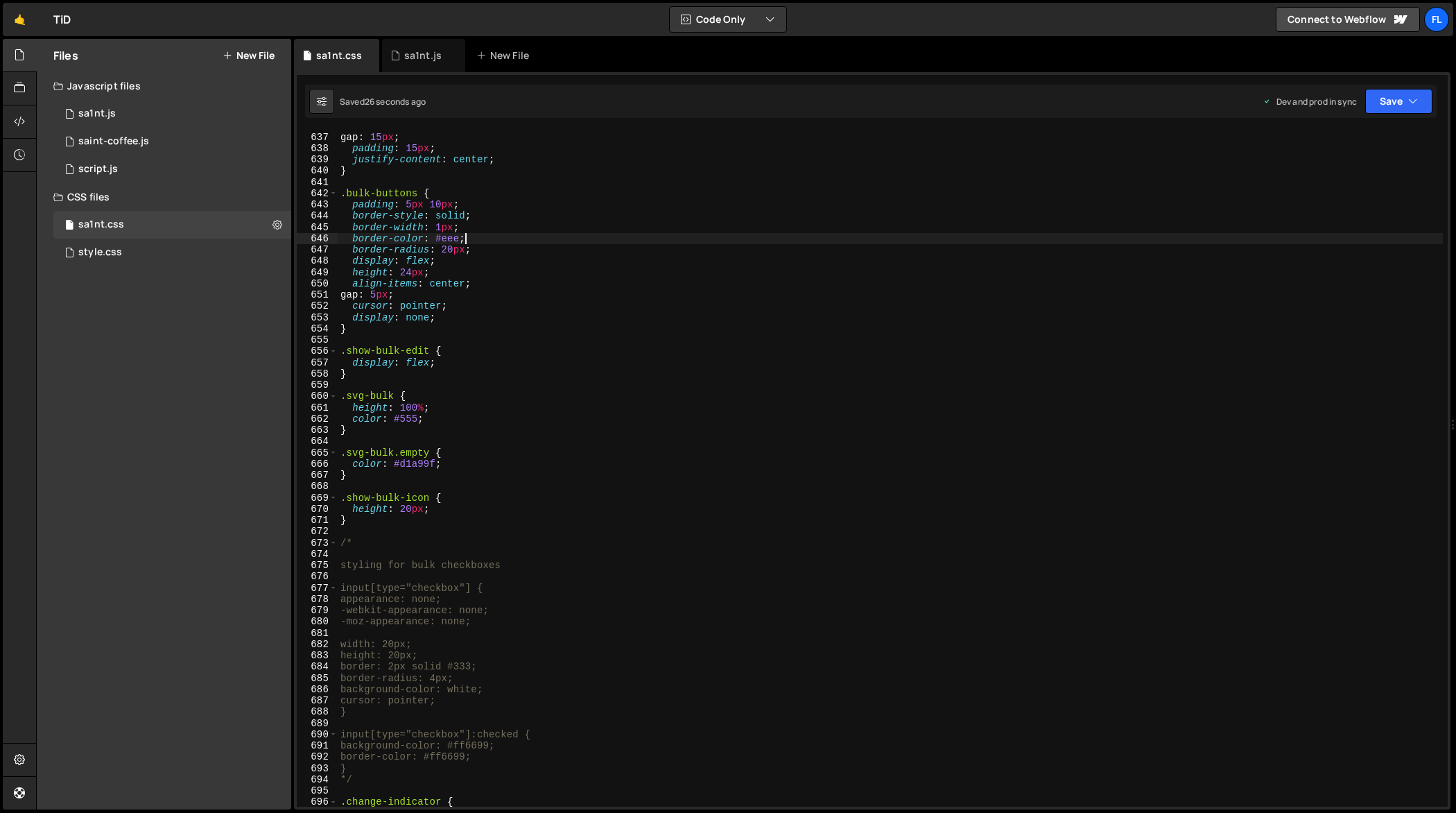
click at [1015, 239] on div "flex-wrap : wrap ; gap : 15 px ; padding : 15 px ; justify-content : center ; }…" at bounding box center [891, 470] width 1106 height 700
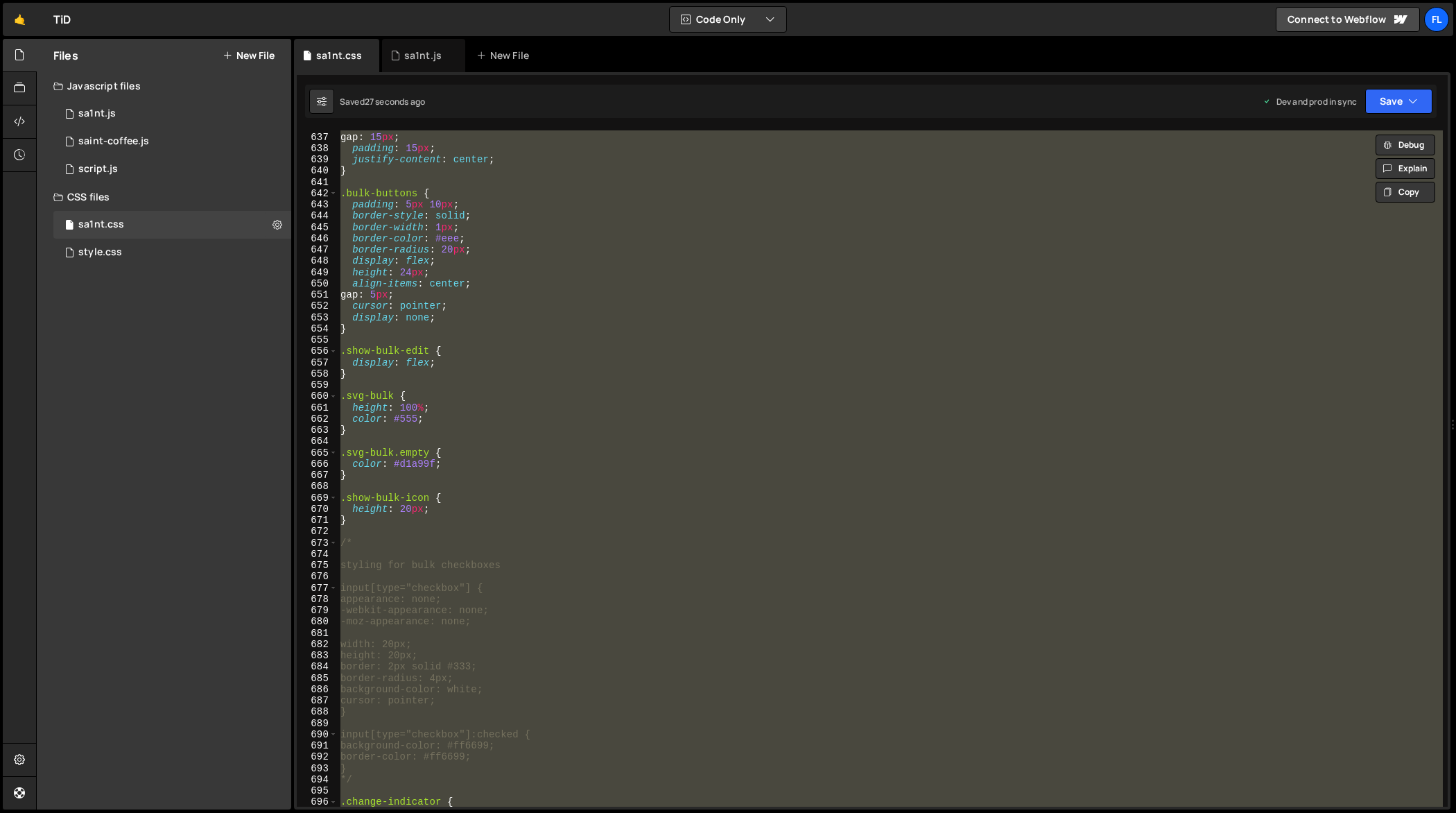
paste textarea
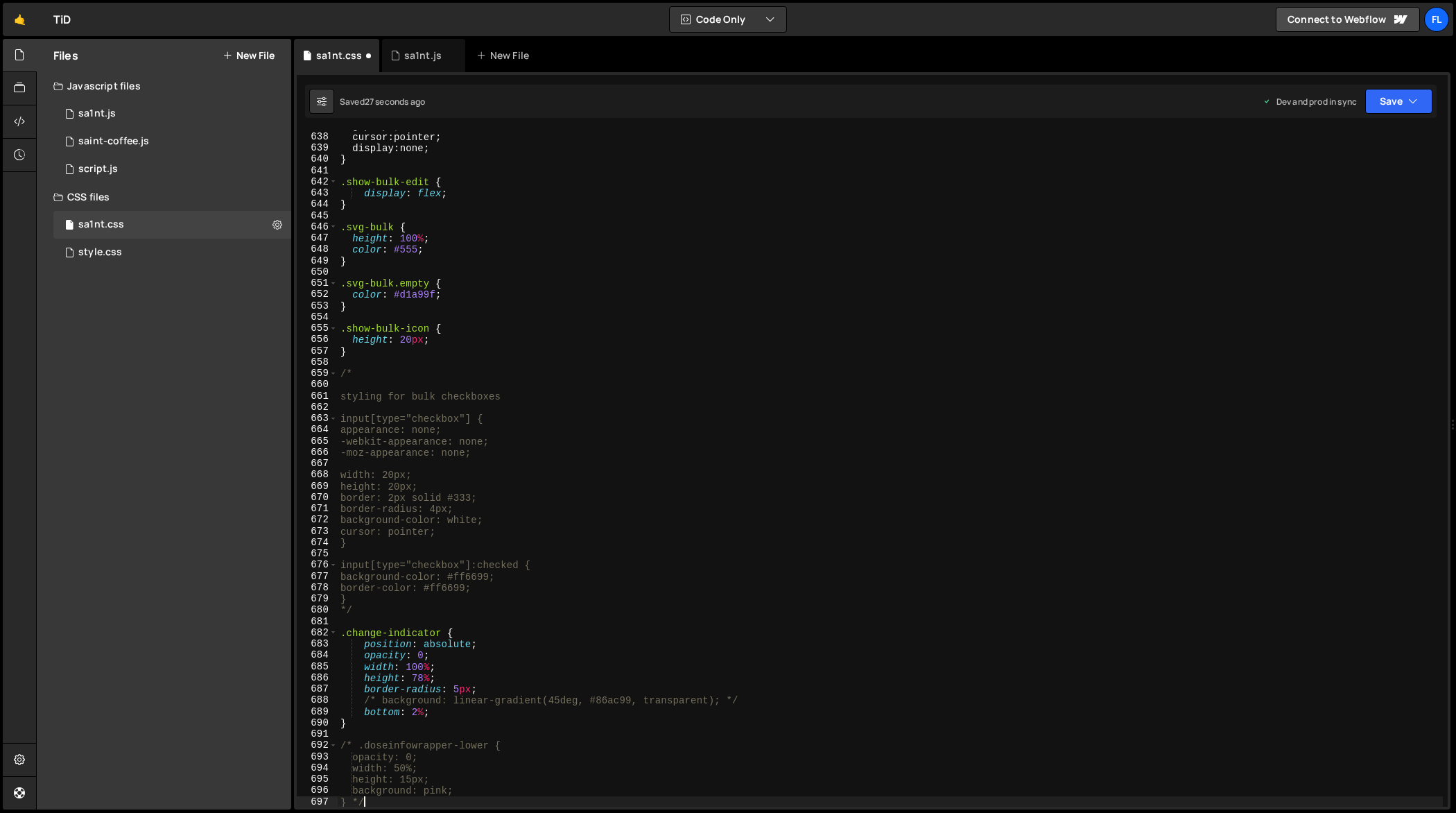
scroll to position [7199, 0]
type textarea ".change-indicator {"
